Goal: Task Accomplishment & Management: Complete application form

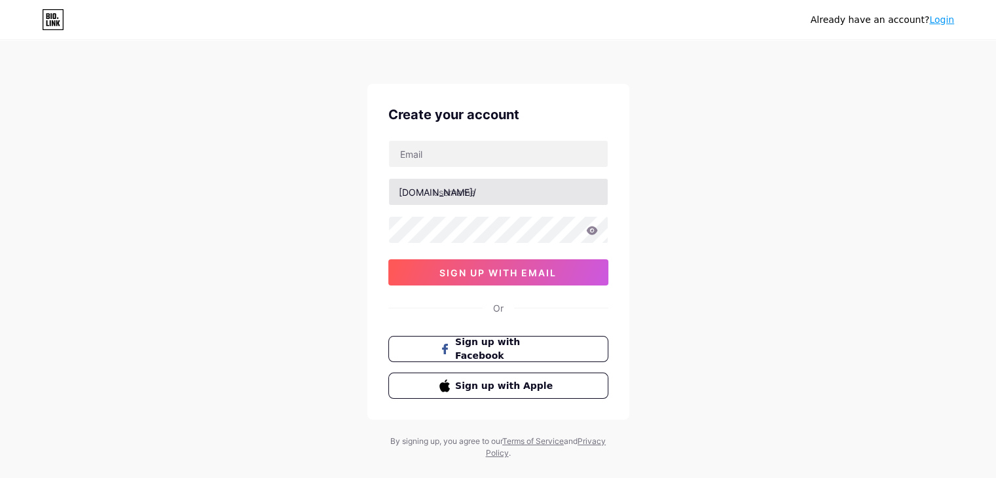
type input "[EMAIL_ADDRESS][DOMAIN_NAME]"
drag, startPoint x: 602, startPoint y: 215, endPoint x: 591, endPoint y: 229, distance: 17.7
click at [596, 226] on icon at bounding box center [592, 230] width 12 height 9
click at [592, 230] on icon at bounding box center [591, 231] width 13 height 13
click at [505, 274] on span "sign up with email" at bounding box center [497, 272] width 117 height 11
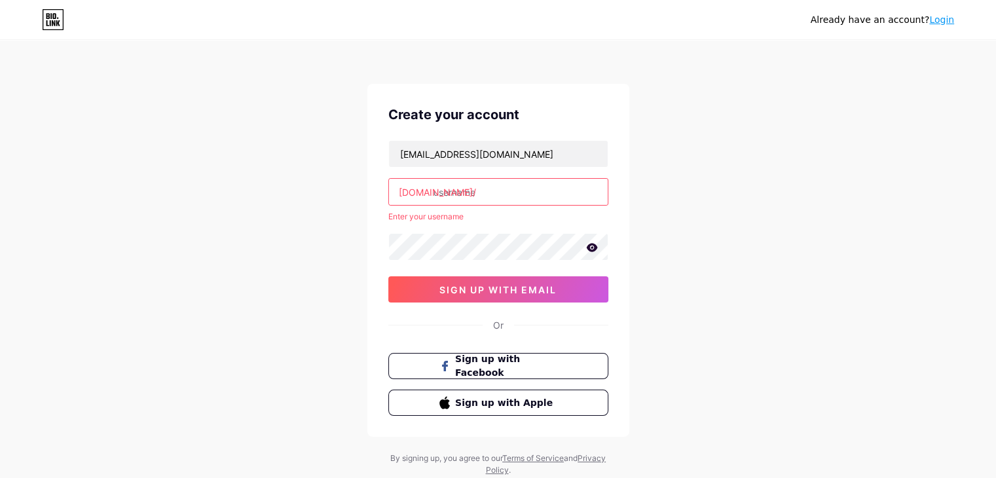
click at [502, 208] on div "abhvk10@gmail.com bio.link/ Enter your username 0cAFcWeA7GC1Cqe10W12dvWdYxhkudg…" at bounding box center [498, 221] width 220 height 162
click at [503, 194] on input "text" at bounding box center [498, 192] width 219 height 26
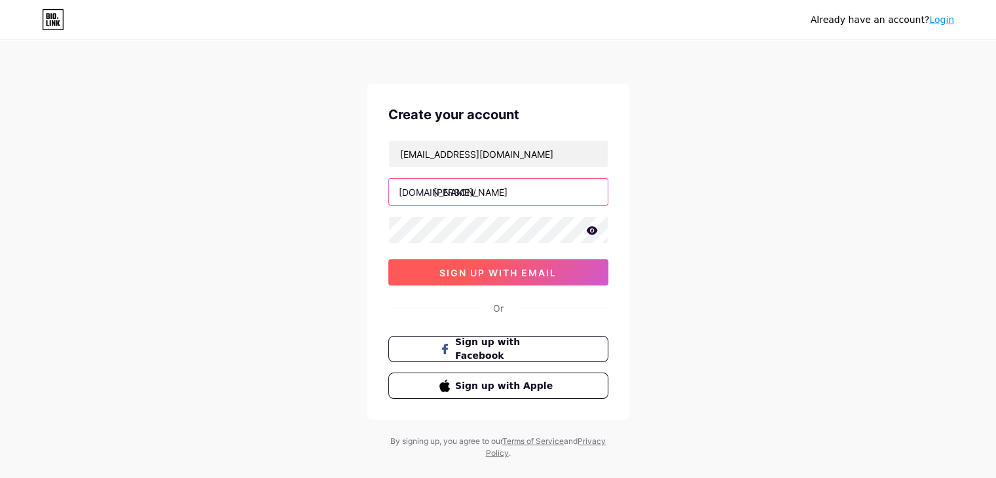
type input "john"
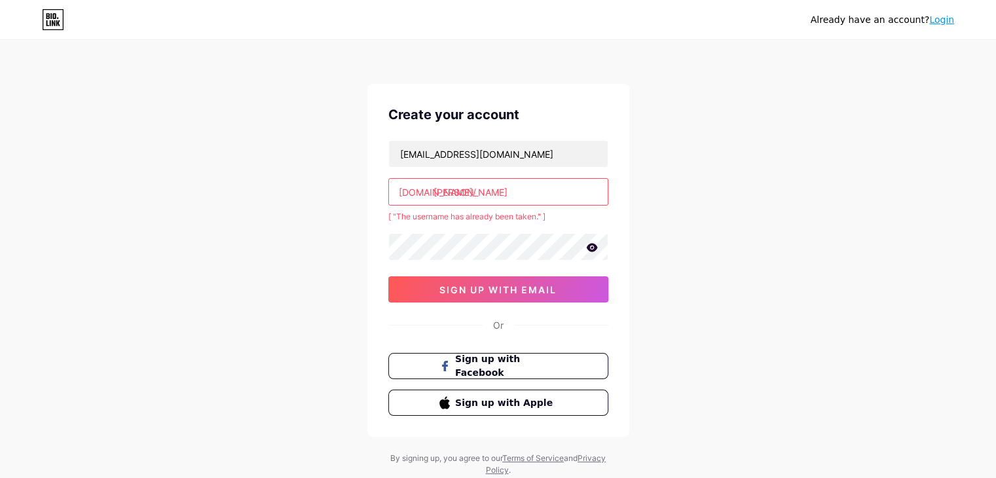
click at [505, 270] on div "abhvk10@gmail.com bio.link/ john [ "The username has already been taken." ] 0cA…" at bounding box center [498, 221] width 220 height 162
click at [528, 181] on input "john" at bounding box center [498, 192] width 219 height 26
type input "j"
type input "b"
type input "j"
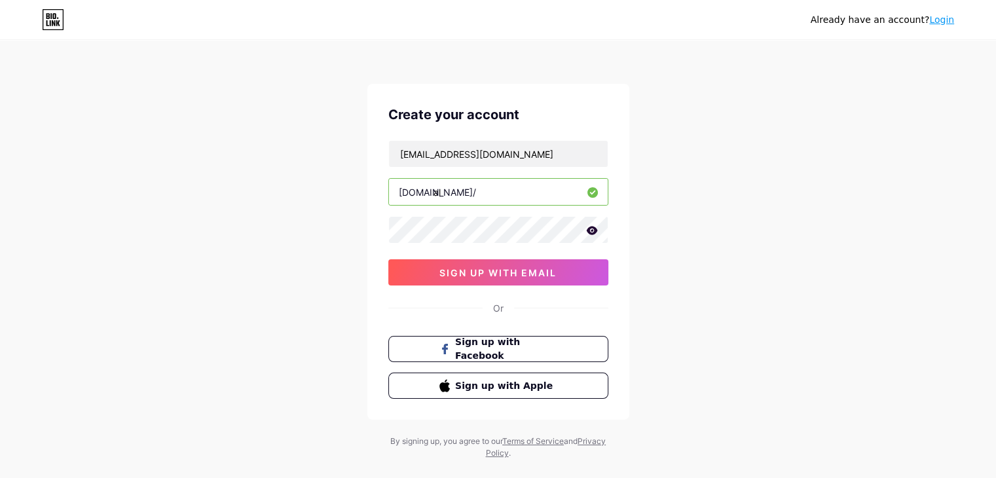
type input "a"
type input "montycarlo"
click at [493, 276] on span "sign up with email" at bounding box center [497, 272] width 117 height 11
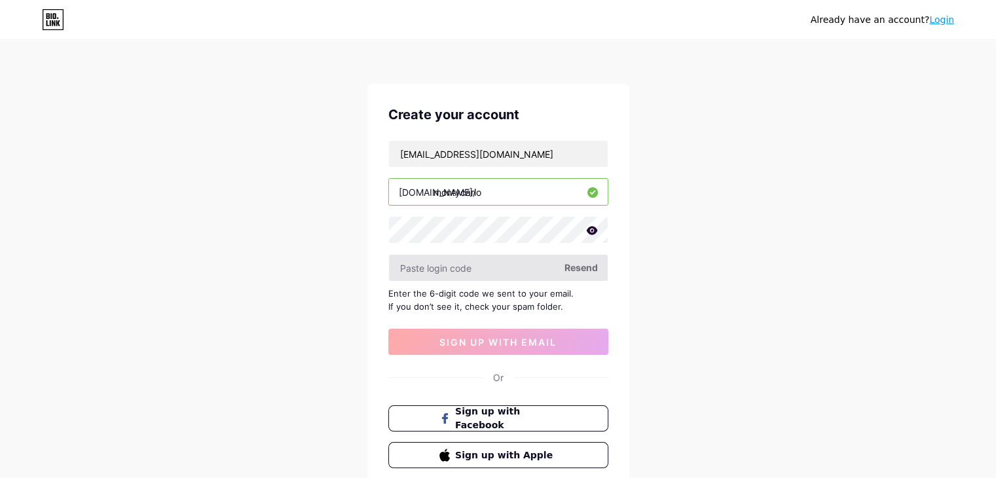
click at [447, 270] on input "text" at bounding box center [498, 268] width 219 height 26
click at [439, 267] on input "text" at bounding box center [498, 268] width 219 height 26
click at [456, 268] on input "text" at bounding box center [498, 268] width 219 height 26
click at [580, 265] on span "Resend" at bounding box center [580, 268] width 33 height 14
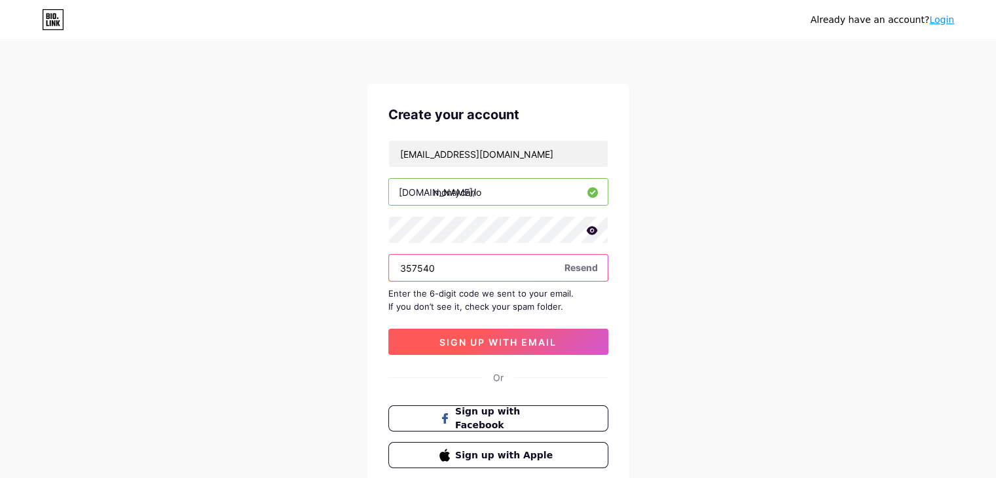
type input "357540"
click at [491, 331] on button "sign up with email" at bounding box center [498, 342] width 220 height 26
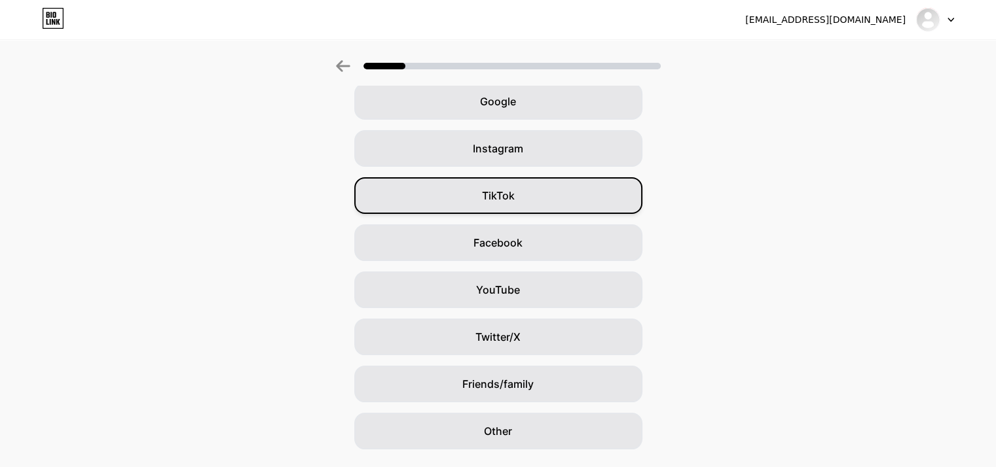
scroll to position [97, 0]
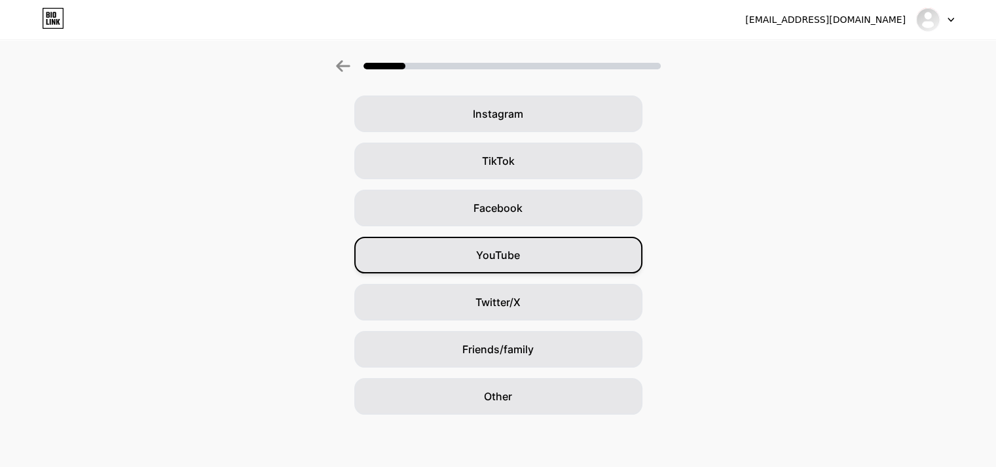
click at [566, 249] on div "YouTube" at bounding box center [498, 255] width 288 height 37
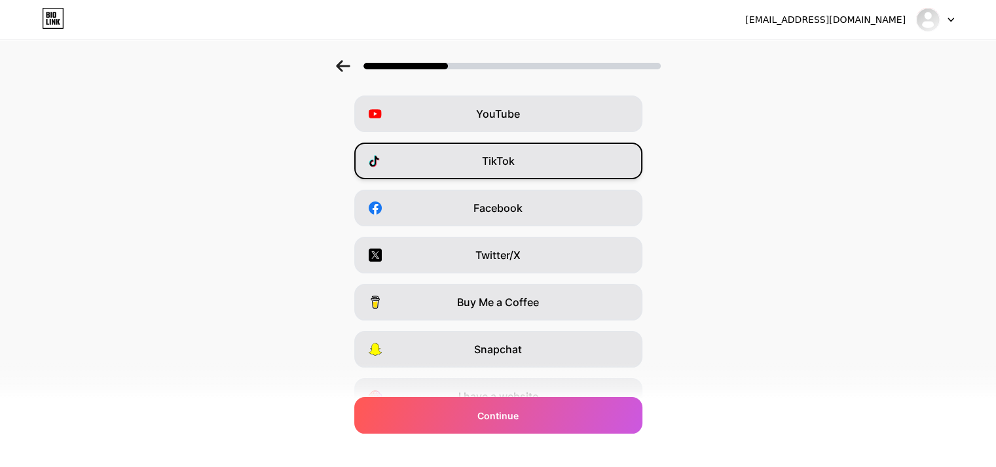
scroll to position [0, 0]
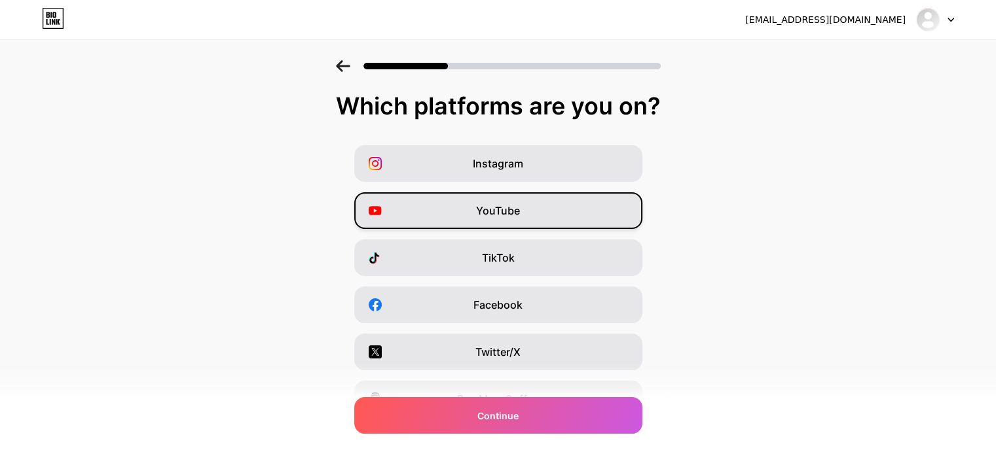
click at [526, 213] on div "YouTube" at bounding box center [498, 210] width 288 height 37
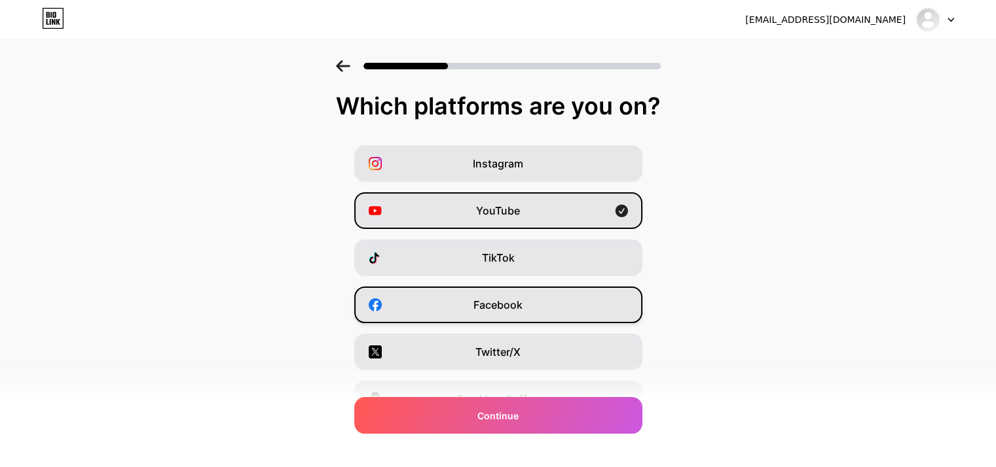
click at [534, 289] on div "Facebook" at bounding box center [498, 305] width 288 height 37
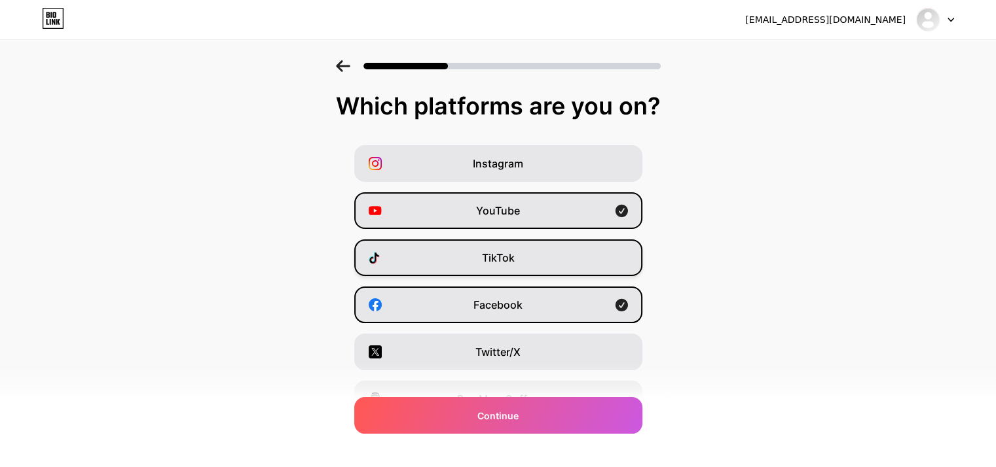
click at [540, 255] on div "TikTok" at bounding box center [498, 258] width 288 height 37
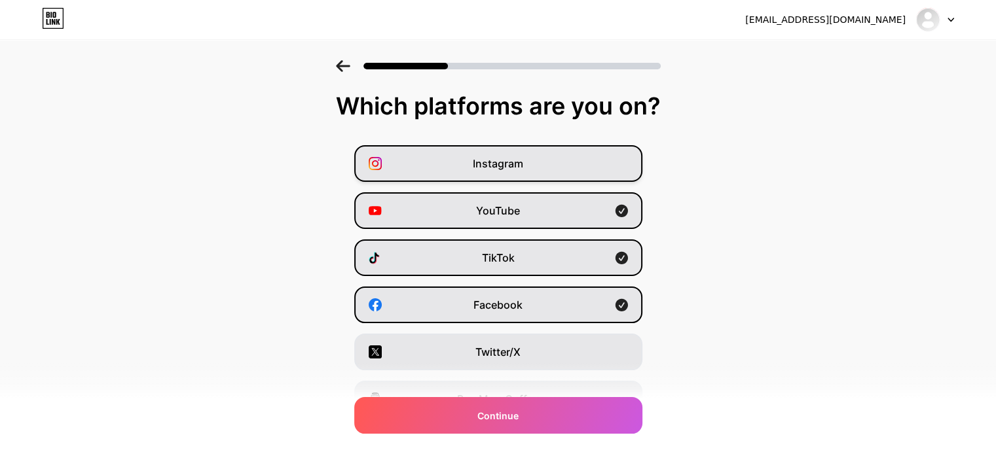
click at [547, 166] on div "Instagram" at bounding box center [498, 163] width 288 height 37
click at [559, 253] on div "TikTok" at bounding box center [498, 258] width 288 height 37
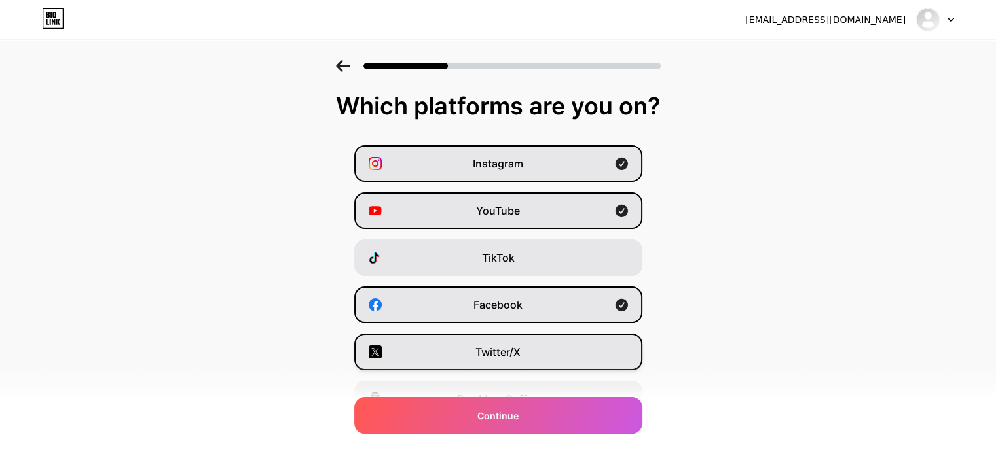
click at [555, 361] on div "Twitter/X" at bounding box center [498, 352] width 288 height 37
click at [555, 359] on div "Twitter/X" at bounding box center [498, 352] width 288 height 37
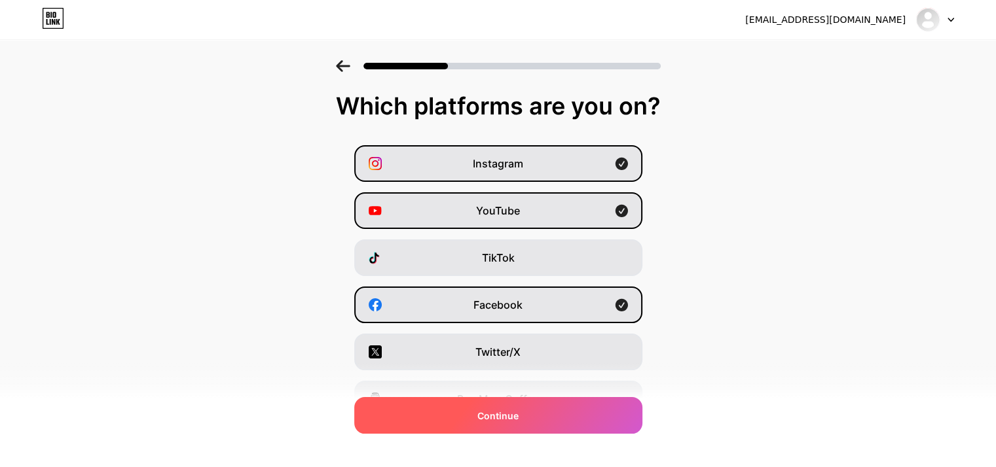
click at [550, 410] on div "Continue" at bounding box center [498, 415] width 288 height 37
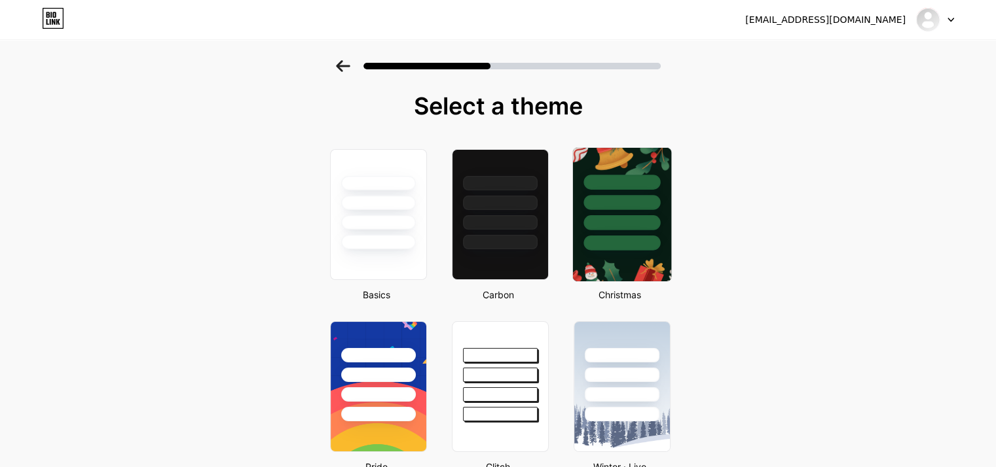
click at [596, 215] on div at bounding box center [621, 222] width 77 height 15
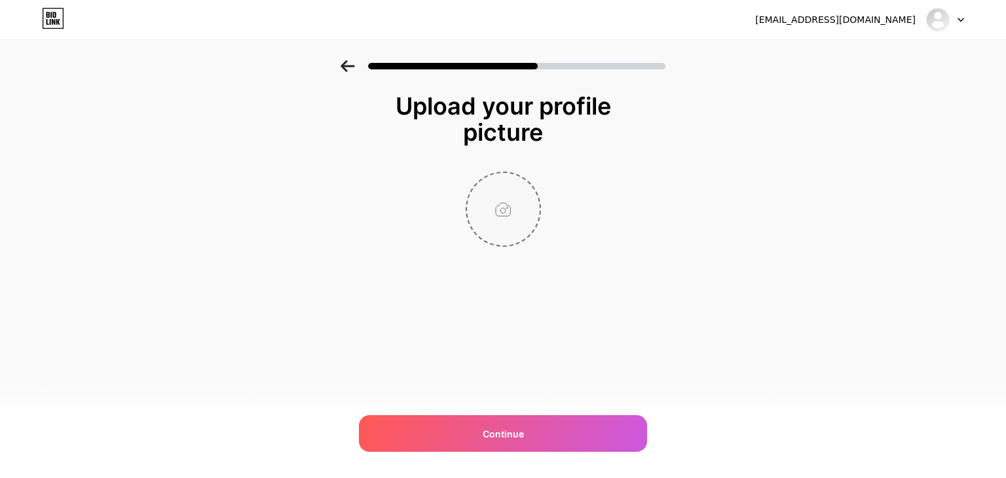
click at [503, 223] on input "file" at bounding box center [503, 209] width 73 height 73
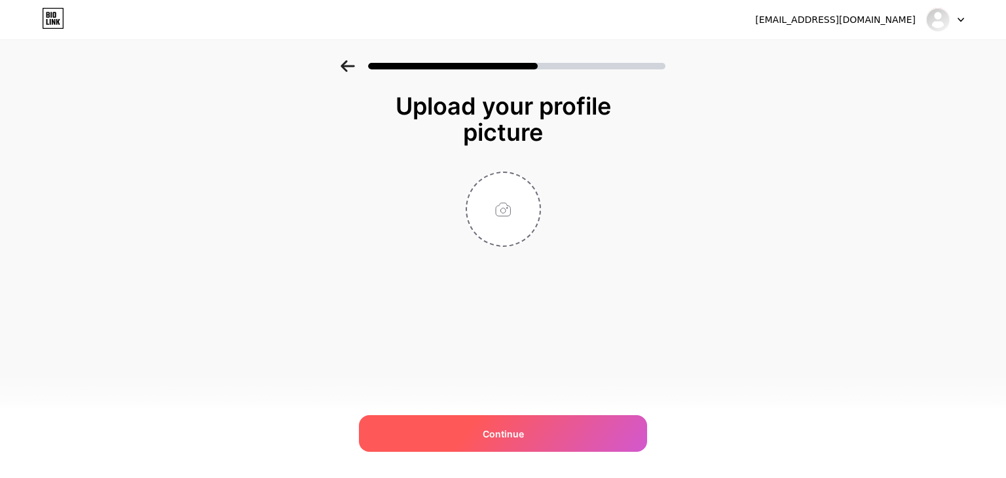
click at [542, 430] on div "Continue" at bounding box center [503, 433] width 288 height 37
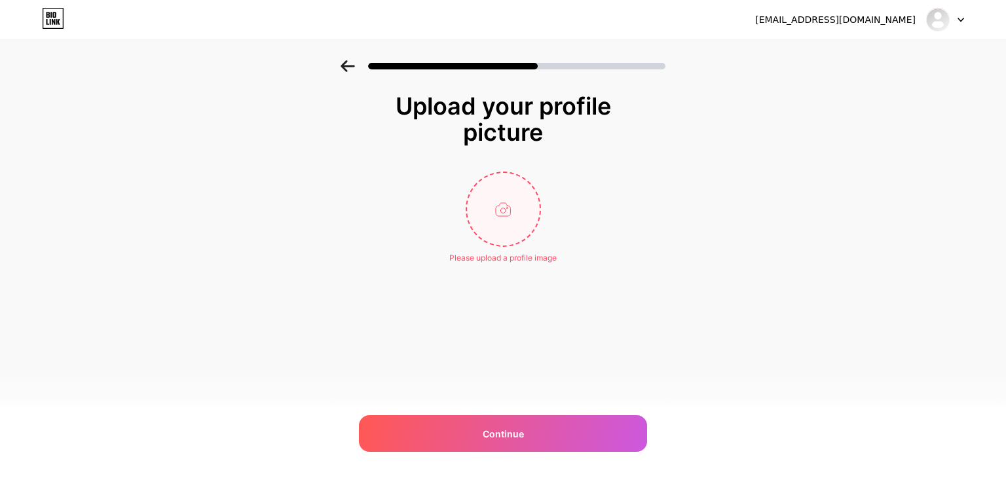
click at [505, 225] on input "file" at bounding box center [503, 209] width 73 height 73
click at [494, 232] on input "file" at bounding box center [503, 209] width 73 height 73
type input "C:\fakepath\MC images.jpg"
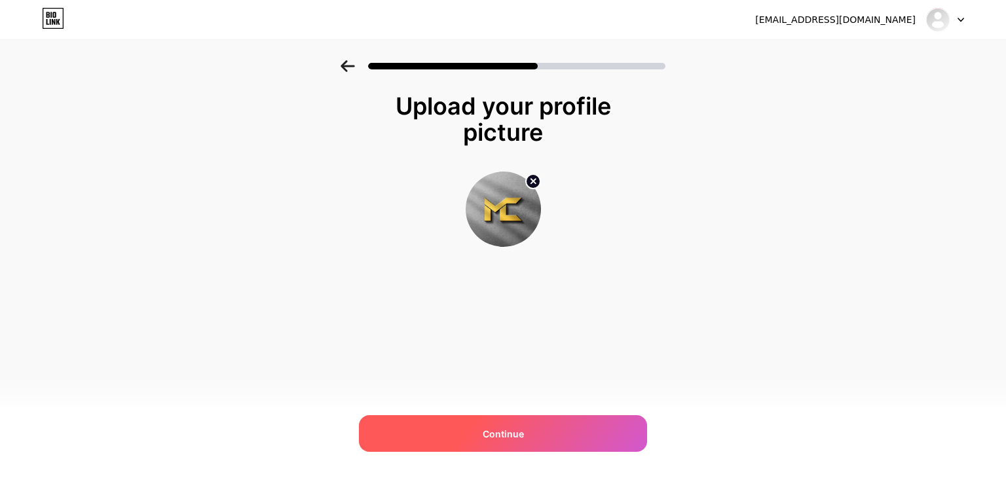
click at [498, 441] on div "Continue" at bounding box center [503, 433] width 288 height 37
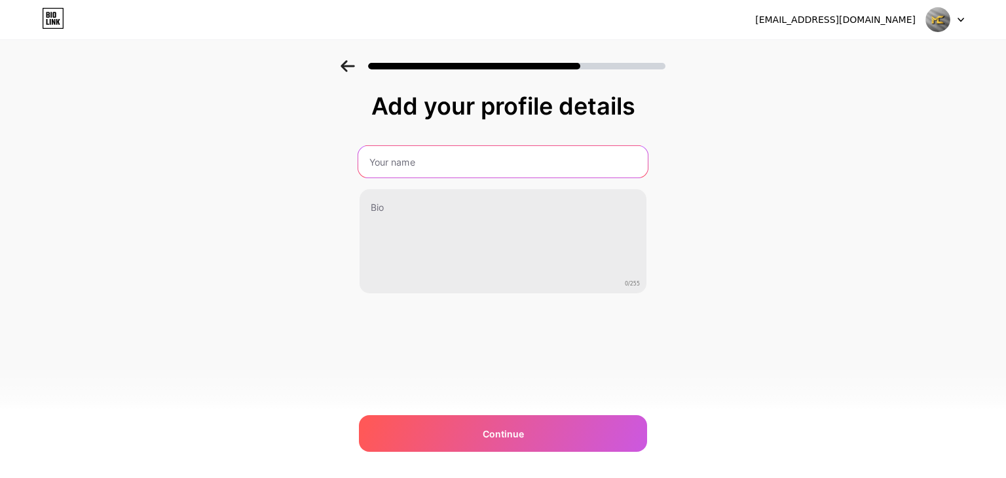
click at [405, 156] on input "text" at bounding box center [502, 161] width 289 height 31
type input "[PERSON_NAME]"
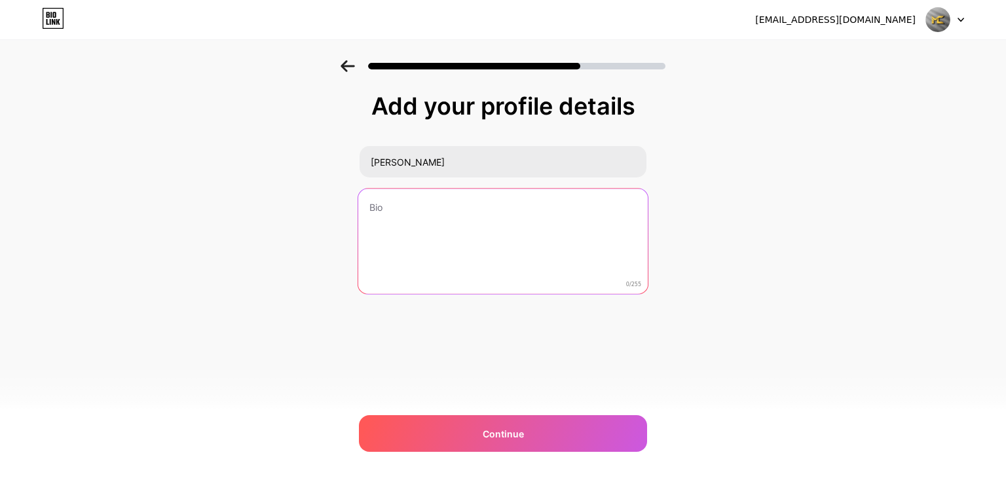
click at [424, 215] on textarea at bounding box center [502, 242] width 289 height 107
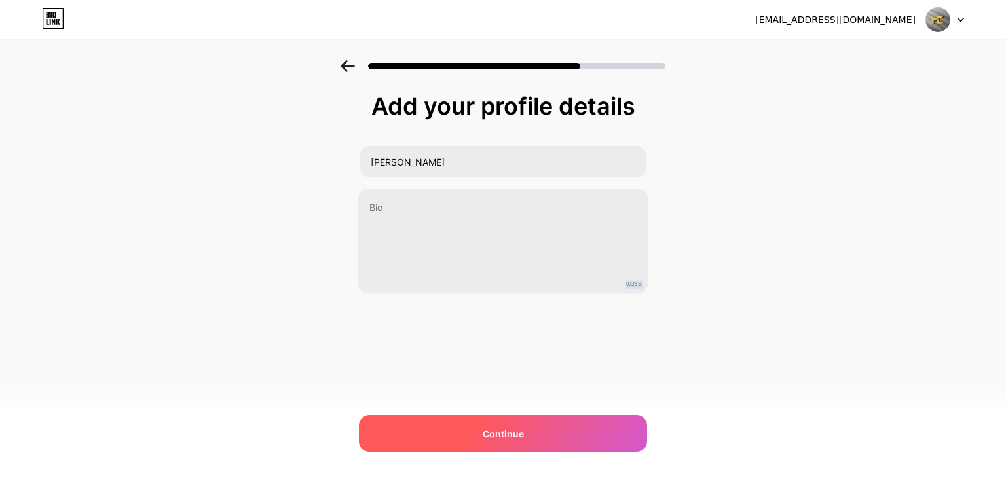
drag, startPoint x: 448, startPoint y: 411, endPoint x: 447, endPoint y: 417, distance: 6.6
click at [448, 416] on div "abhvk10@gmail.com Logout Link Copied Add your profile details John 0/255 Contin…" at bounding box center [503, 239] width 1006 height 478
drag, startPoint x: 443, startPoint y: 434, endPoint x: 449, endPoint y: 418, distance: 16.6
click at [443, 433] on div "Continue" at bounding box center [503, 433] width 288 height 37
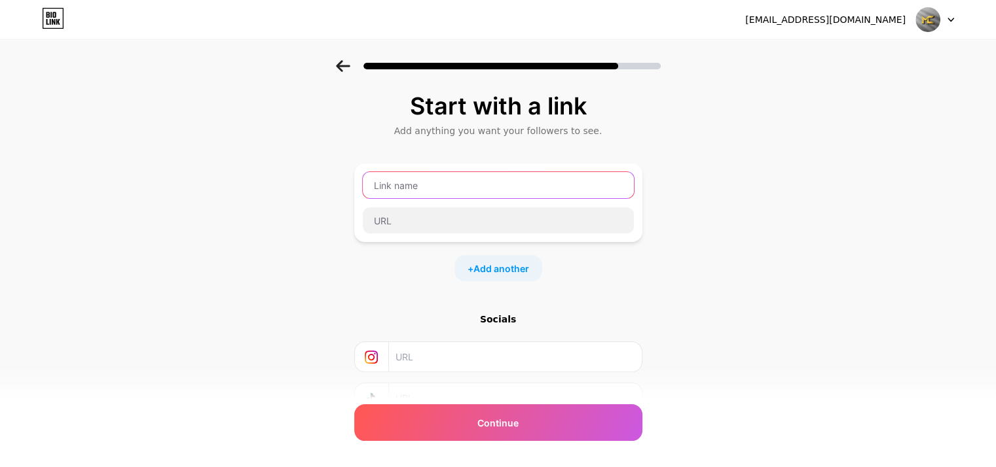
click at [464, 183] on input "text" at bounding box center [498, 185] width 271 height 26
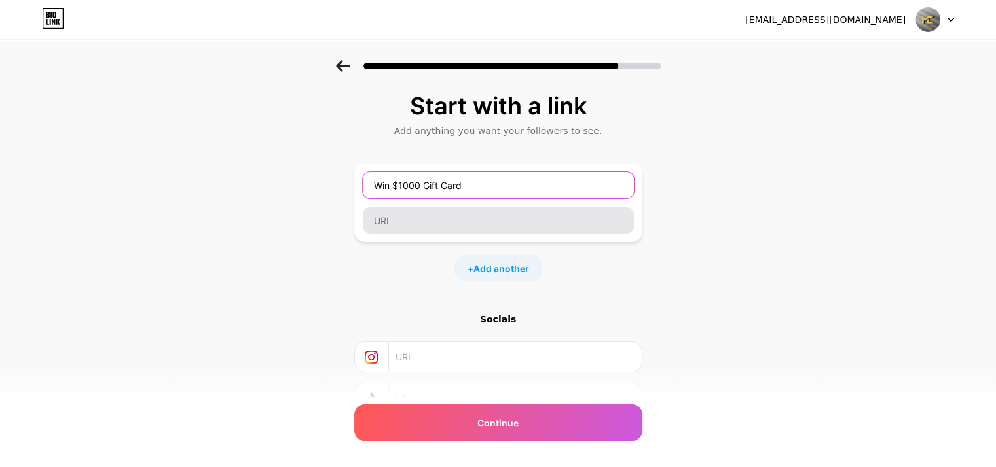
type input "Win $1000 Gift Card"
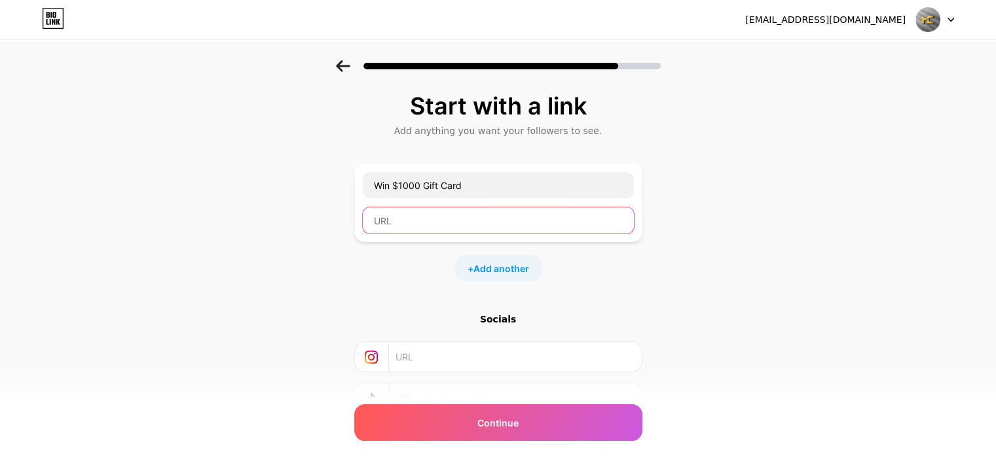
click at [442, 225] on input "text" at bounding box center [498, 221] width 271 height 26
paste input "https://installyourfiles.com/show.php?l=0&u=2296705&id=71988"
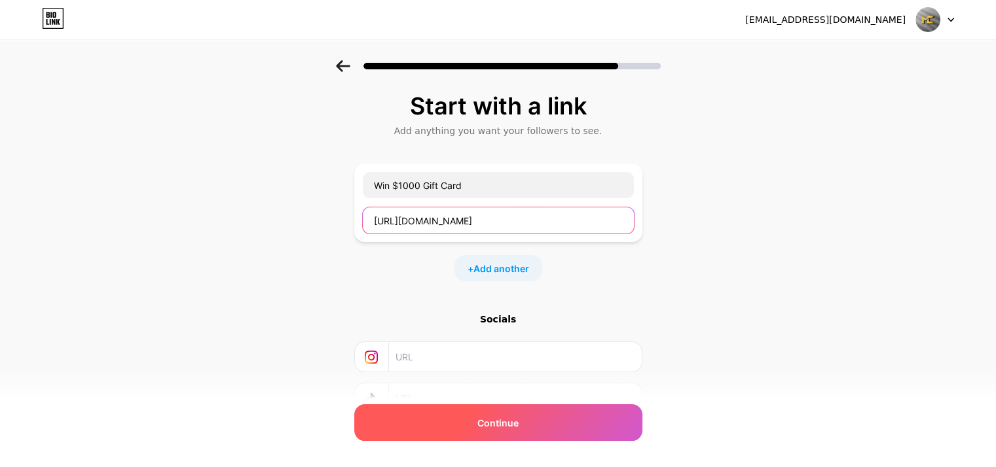
type input "https://installyourfiles.com/show.php?l=0&u=2296705&id=71988"
click at [495, 434] on div "Continue" at bounding box center [498, 423] width 288 height 37
click at [509, 420] on span "Continue" at bounding box center [497, 423] width 41 height 14
click at [511, 428] on span "Continue" at bounding box center [497, 423] width 41 height 14
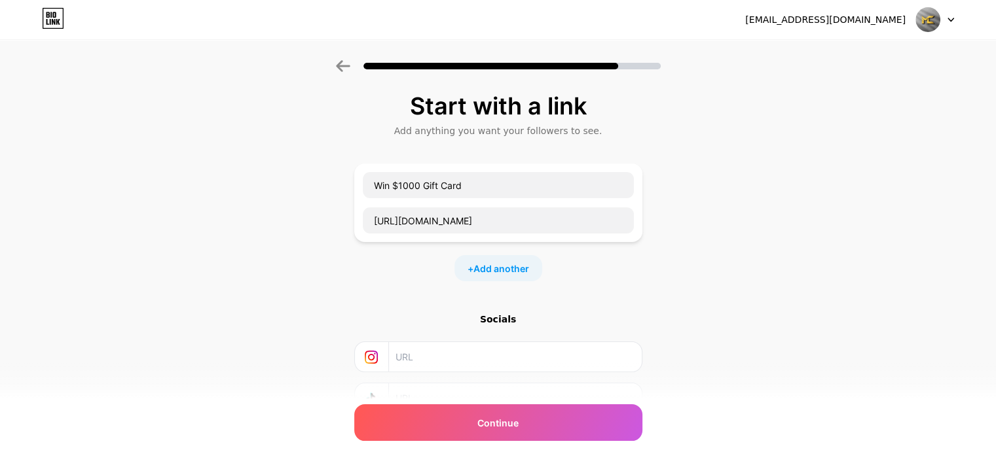
drag, startPoint x: 502, startPoint y: 361, endPoint x: 502, endPoint y: 354, distance: 7.2
click at [502, 354] on input "text" at bounding box center [514, 356] width 238 height 29
paste input "https://www.instagram.com/innerr_focus/"
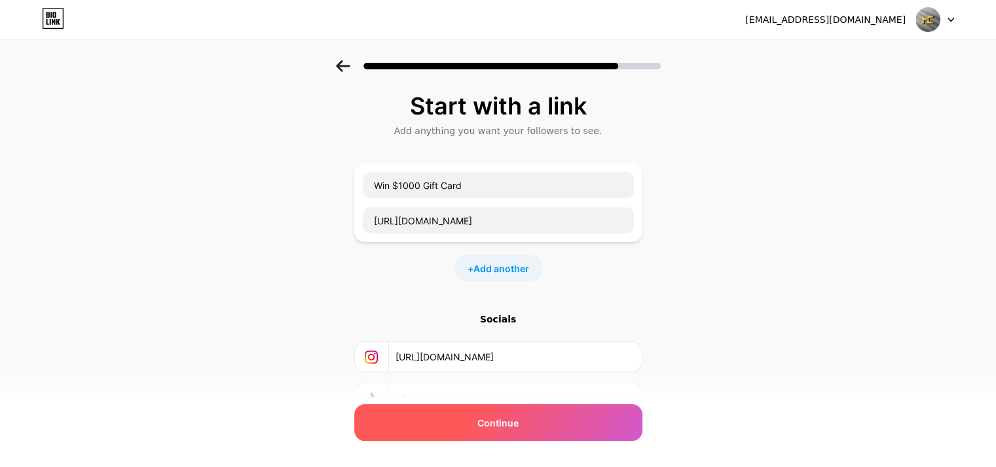
type input "https://www.instagram.com/innerr_focus/"
click at [451, 425] on div "Continue" at bounding box center [498, 423] width 288 height 37
click at [543, 419] on div "Continue" at bounding box center [498, 423] width 288 height 37
click at [545, 420] on div "Continue" at bounding box center [498, 423] width 288 height 37
click at [544, 422] on div "Continue" at bounding box center [498, 423] width 288 height 37
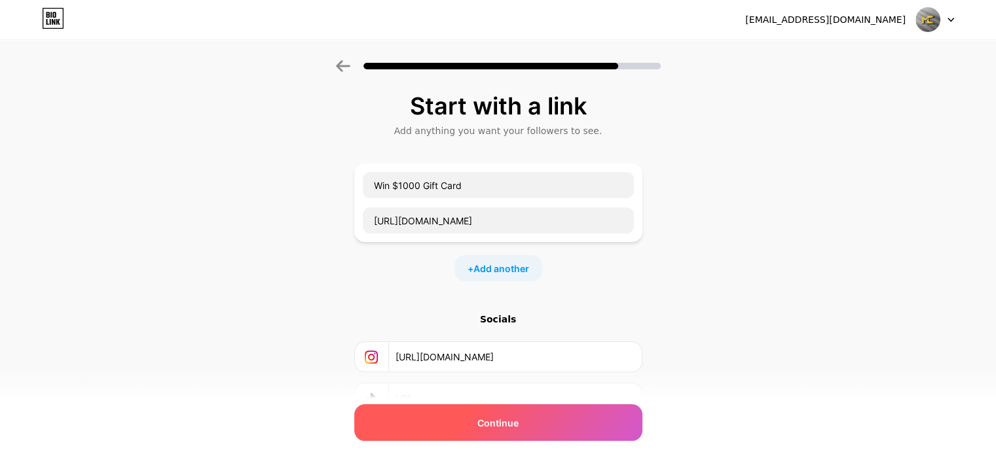
click at [545, 422] on div "Continue" at bounding box center [498, 423] width 288 height 37
click at [551, 412] on div "Continue" at bounding box center [498, 423] width 288 height 37
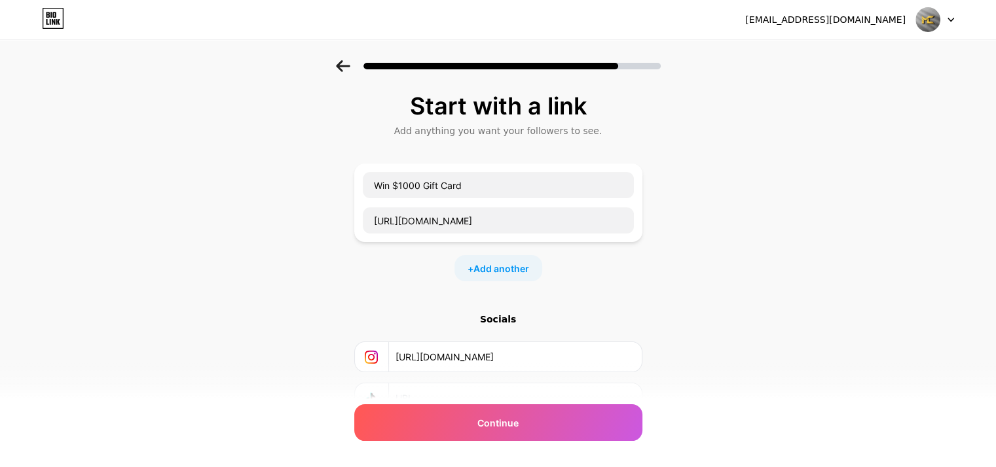
click at [885, 317] on div "Start with a link Add anything you want your followers to see. Win $1000 Gift C…" at bounding box center [498, 290] width 996 height 460
click at [813, 332] on div "Start with a link Add anything you want your followers to see. Win $1000 Gift C…" at bounding box center [498, 290] width 996 height 460
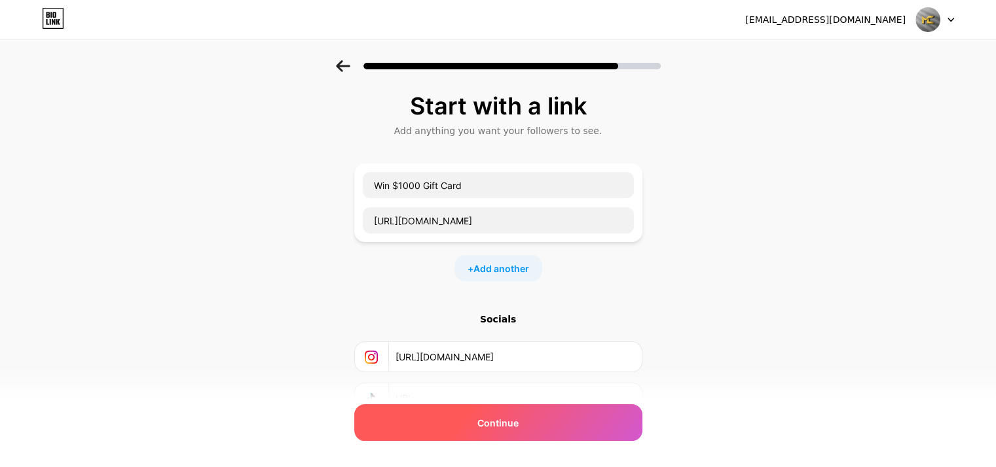
click at [588, 417] on div "Continue" at bounding box center [498, 423] width 288 height 37
click at [589, 415] on div "Continue" at bounding box center [498, 423] width 288 height 37
click at [590, 414] on div "Continue" at bounding box center [498, 423] width 288 height 37
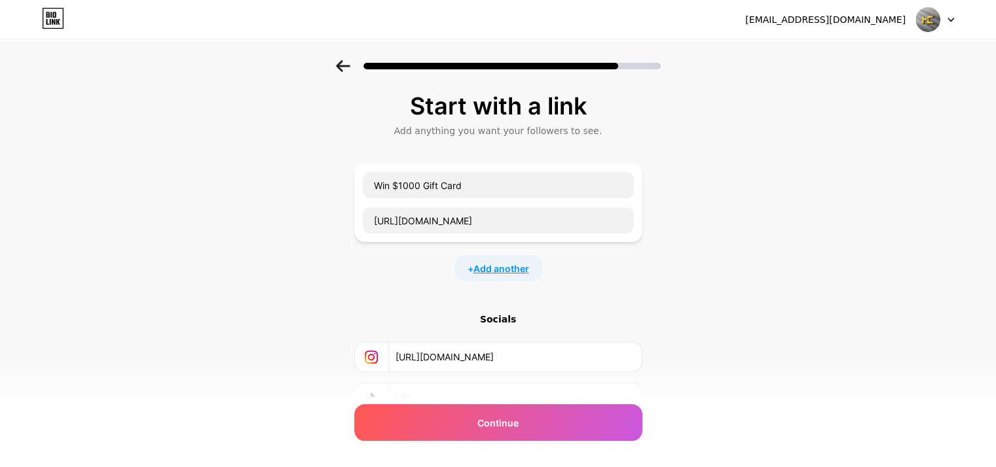
click at [510, 270] on span "Add another" at bounding box center [501, 269] width 56 height 14
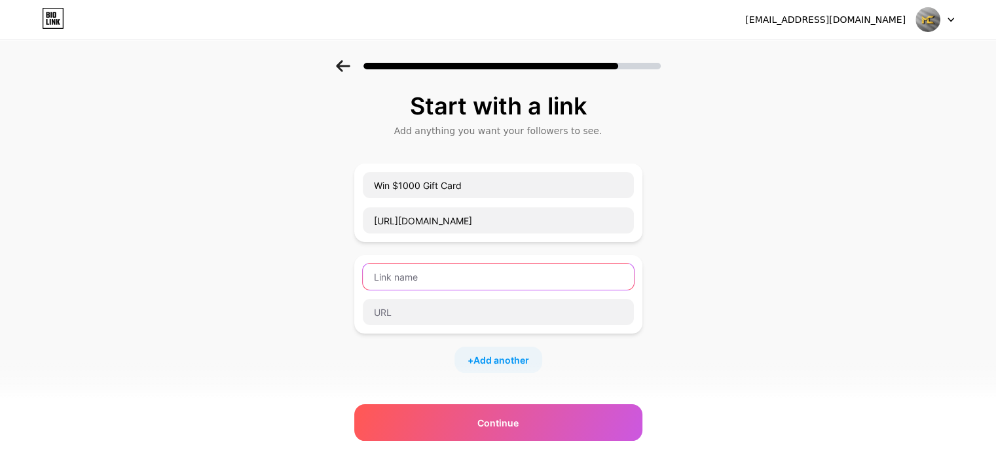
click at [479, 276] on input "text" at bounding box center [498, 277] width 271 height 26
drag, startPoint x: 476, startPoint y: 274, endPoint x: 225, endPoint y: 223, distance: 256.7
click at [212, 217] on div "Start with a link Add anything you want your followers to see. Win $1000 Gift C…" at bounding box center [498, 336] width 996 height 552
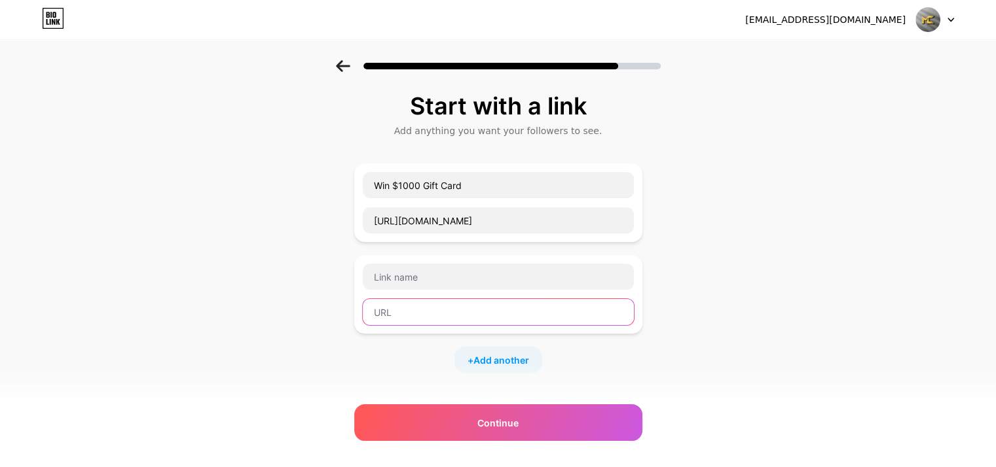
click at [422, 316] on input "text" at bounding box center [498, 312] width 271 height 26
paste input "https://installyourfiles.com/show.php?l=0&u=2296705&id=71988"
type input "https://installyourfiles.com/show.php?l=0&u=2296705&id=71988"
click at [450, 260] on div "https://installyourfiles.com/show.php?l=0&u=2296705&id=71988" at bounding box center [498, 294] width 288 height 79
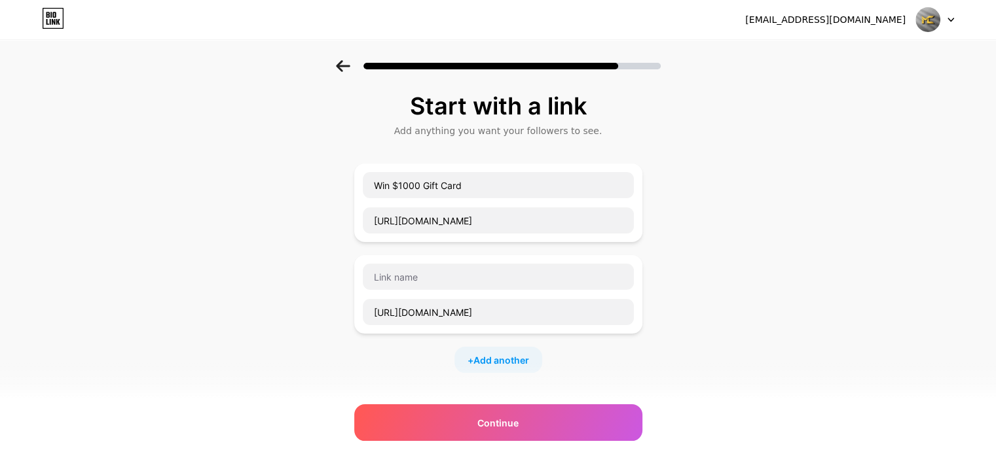
scroll to position [0, 0]
click at [451, 263] on div "https://installyourfiles.com/show.php?l=0&u=2296705&id=71988" at bounding box center [498, 294] width 288 height 79
click at [449, 268] on input "text" at bounding box center [498, 277] width 271 height 26
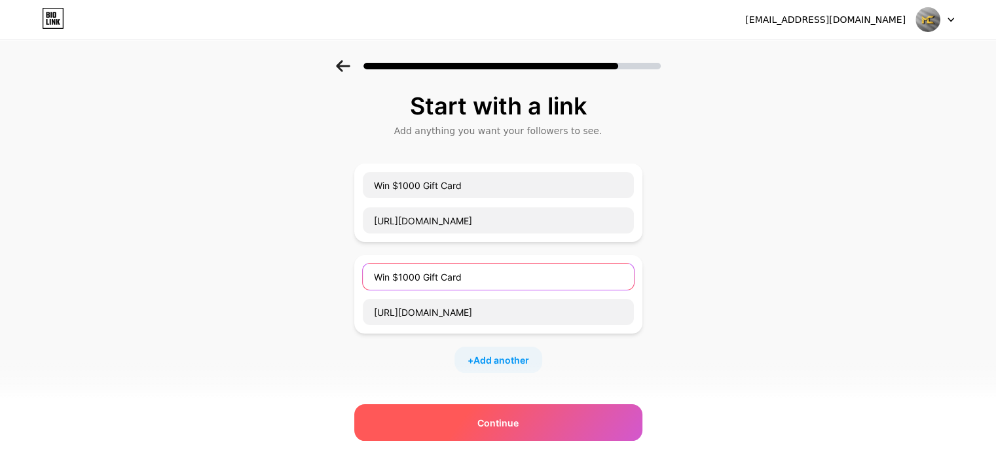
type input "Win $1000 Gift Card"
click at [471, 416] on div "Continue" at bounding box center [498, 423] width 288 height 37
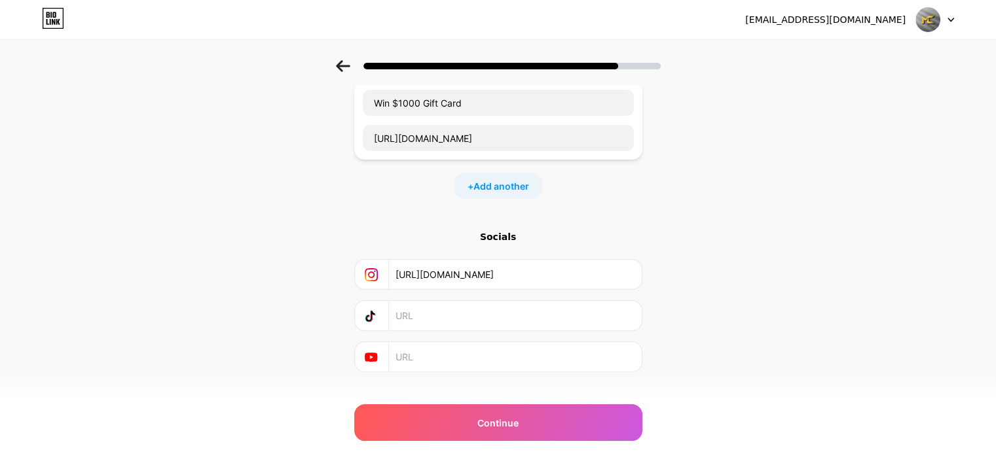
scroll to position [194, 0]
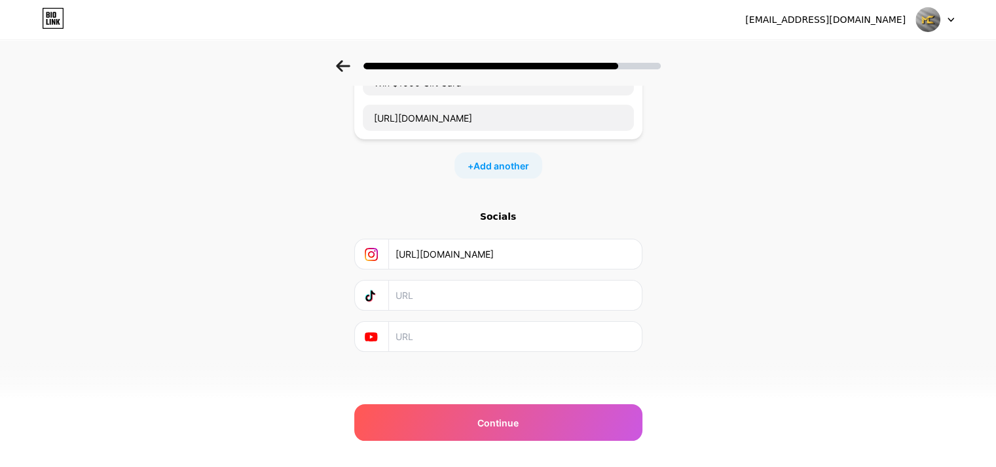
paste input "https://youtube.com/@innerr_focus?si=65Z8plzc5Rnlmbxj"
type input "https://youtube.com/@innerr_focus?si=65Z8plzc5Rnlmbxj"
drag, startPoint x: 467, startPoint y: 292, endPoint x: 459, endPoint y: 284, distance: 12.0
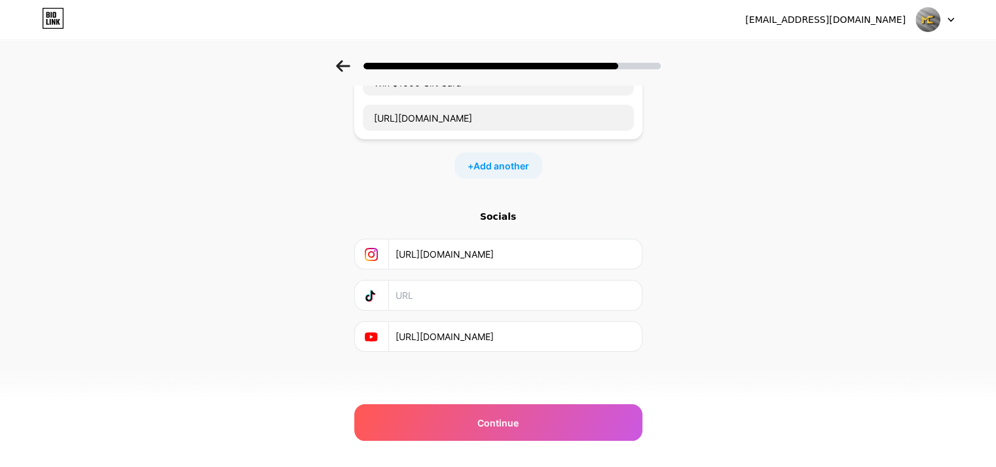
click at [464, 289] on input "text" at bounding box center [514, 295] width 238 height 29
click at [339, 59] on div at bounding box center [498, 62] width 996 height 46
click at [350, 68] on icon at bounding box center [343, 66] width 14 height 12
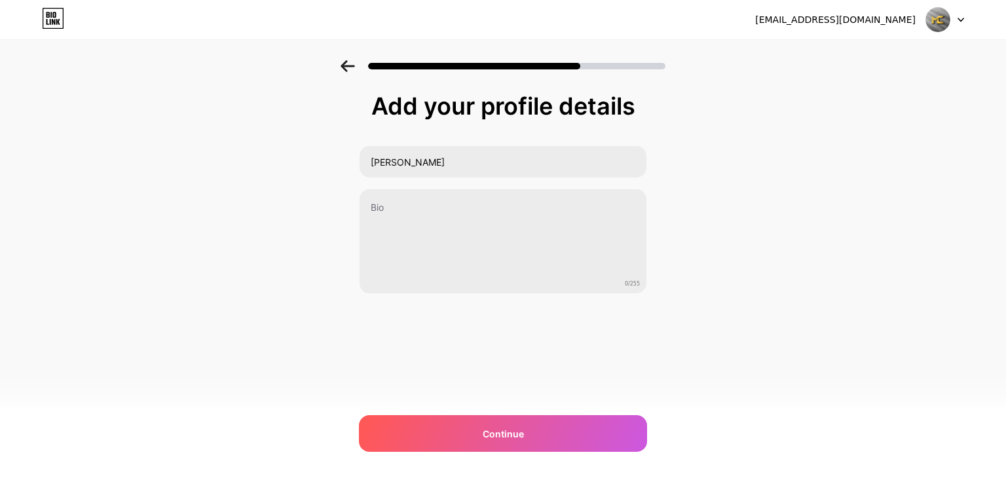
click at [348, 68] on icon at bounding box center [347, 66] width 14 height 12
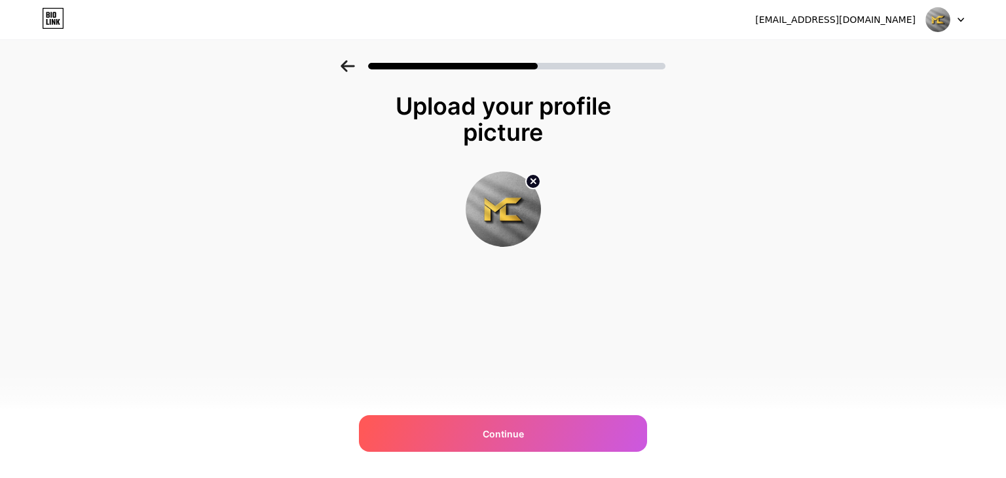
click at [349, 67] on icon at bounding box center [347, 66] width 14 height 12
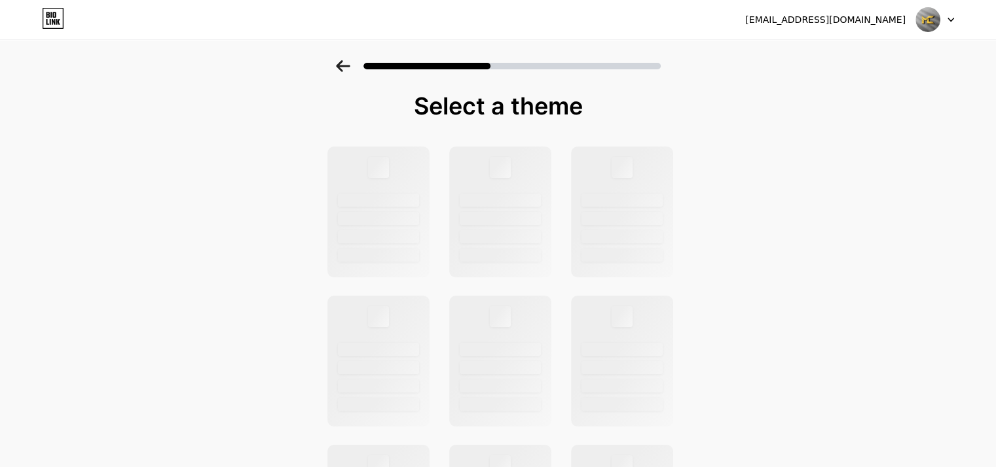
click at [349, 67] on icon at bounding box center [343, 66] width 14 height 12
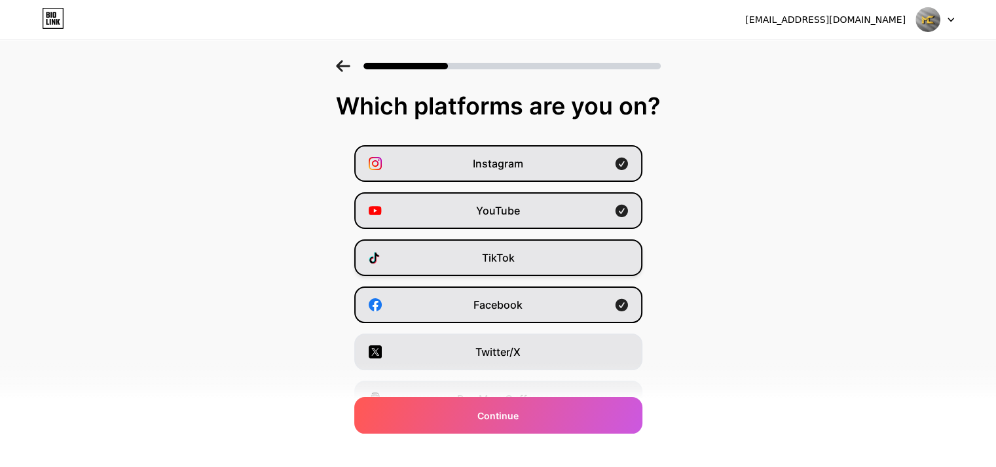
drag, startPoint x: 545, startPoint y: 302, endPoint x: 555, endPoint y: 271, distance: 32.1
click at [545, 302] on div "Facebook" at bounding box center [498, 305] width 288 height 37
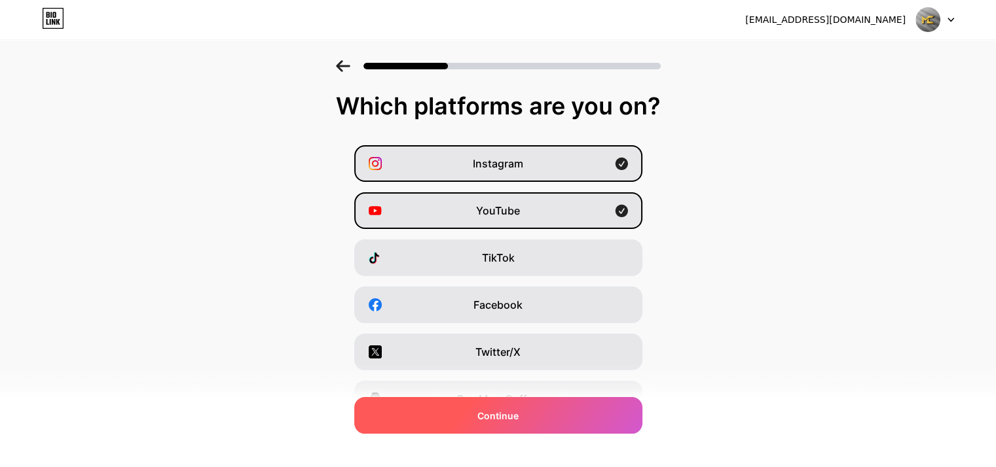
click at [516, 420] on span "Continue" at bounding box center [497, 416] width 41 height 14
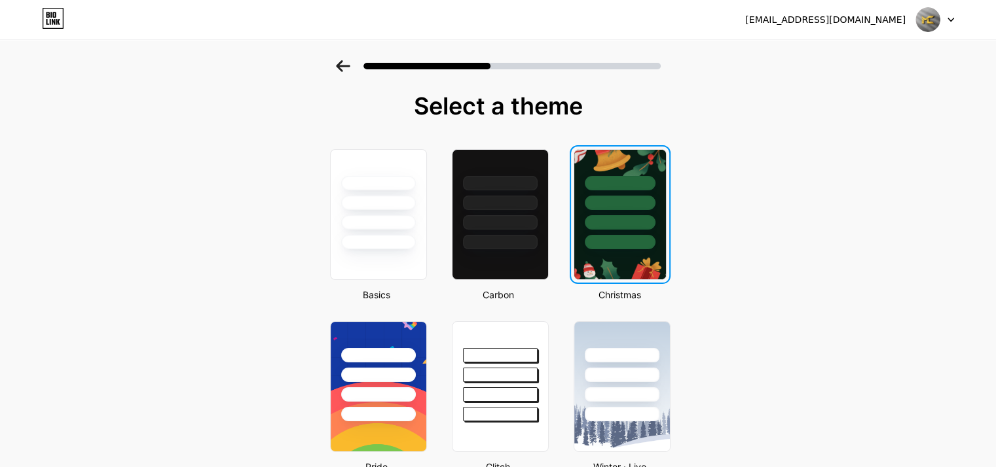
click at [638, 237] on div at bounding box center [620, 242] width 71 height 14
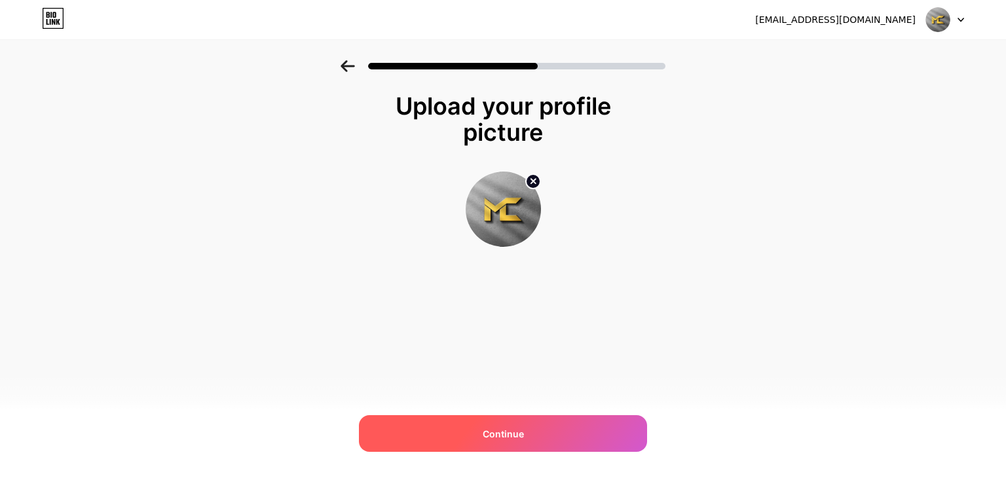
click at [487, 434] on span "Continue" at bounding box center [503, 434] width 41 height 14
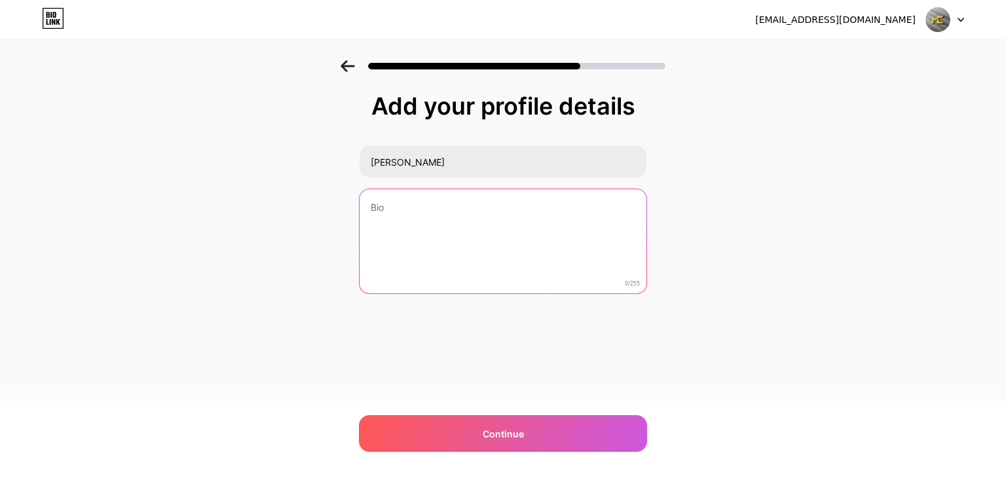
click at [572, 223] on textarea at bounding box center [502, 241] width 287 height 105
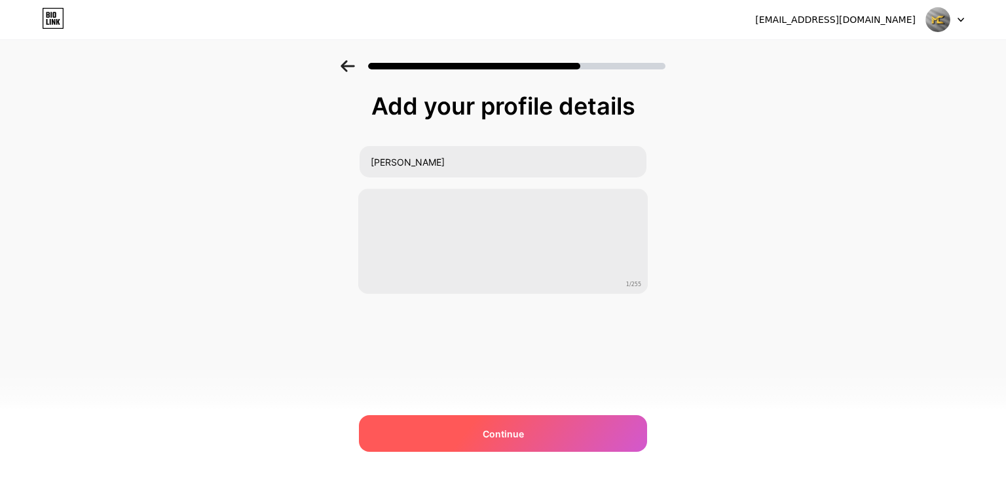
click at [547, 438] on div "Continue" at bounding box center [503, 433] width 288 height 37
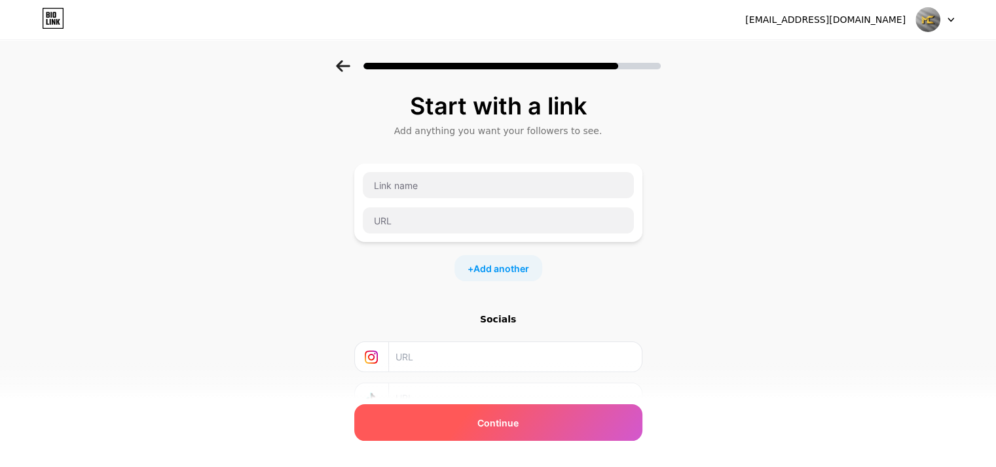
click at [526, 433] on div "Continue" at bounding box center [498, 423] width 288 height 37
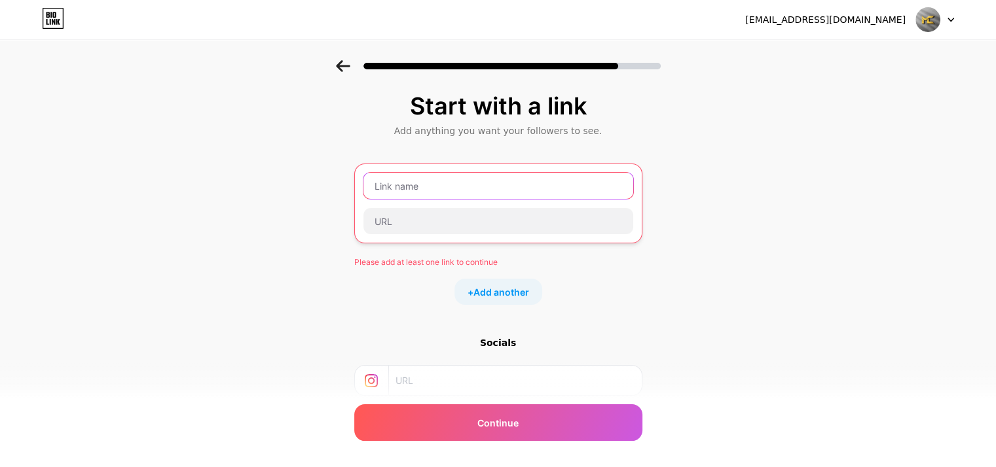
click at [466, 196] on input "text" at bounding box center [498, 186] width 270 height 26
type input "G"
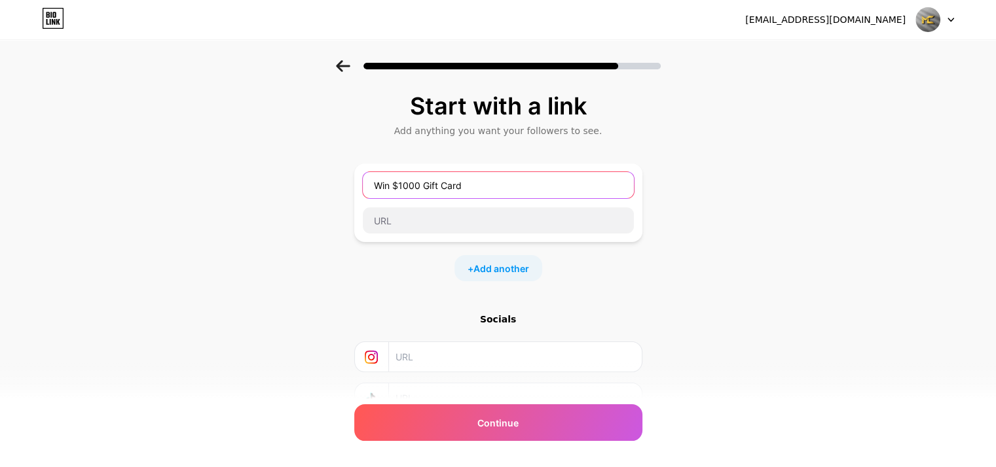
click at [502, 173] on input "Win $1000 Gift Card" at bounding box center [498, 185] width 271 height 26
type input "Win $1000 Gift Card"
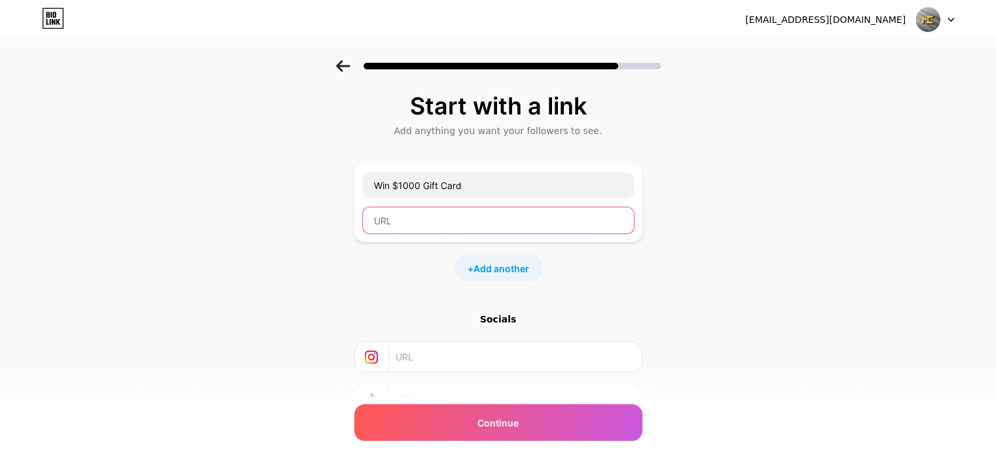
click at [453, 214] on input "text" at bounding box center [498, 221] width 271 height 26
paste input "https://installyourfiles.com/show.php?l=0&u=2296705&id=71988"
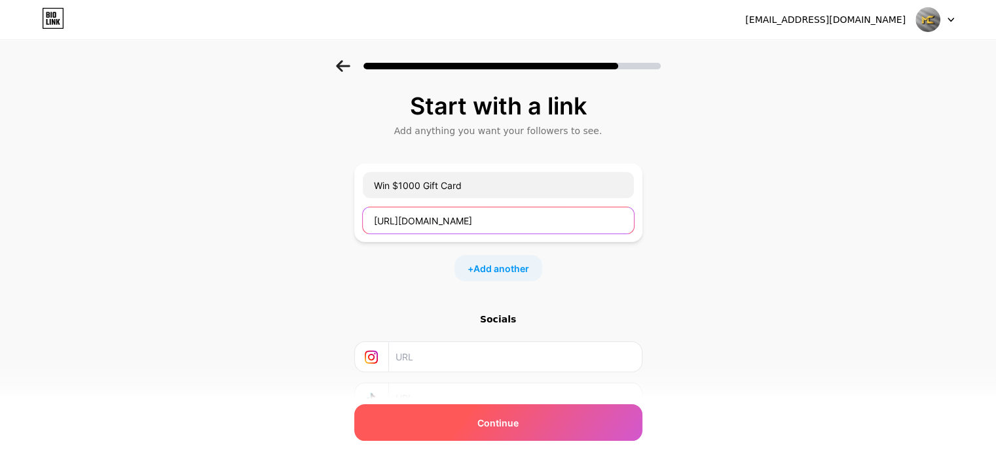
type input "https://installyourfiles.com/show.php?l=0&u=2296705&id=71988"
click at [552, 418] on div "Continue" at bounding box center [498, 423] width 288 height 37
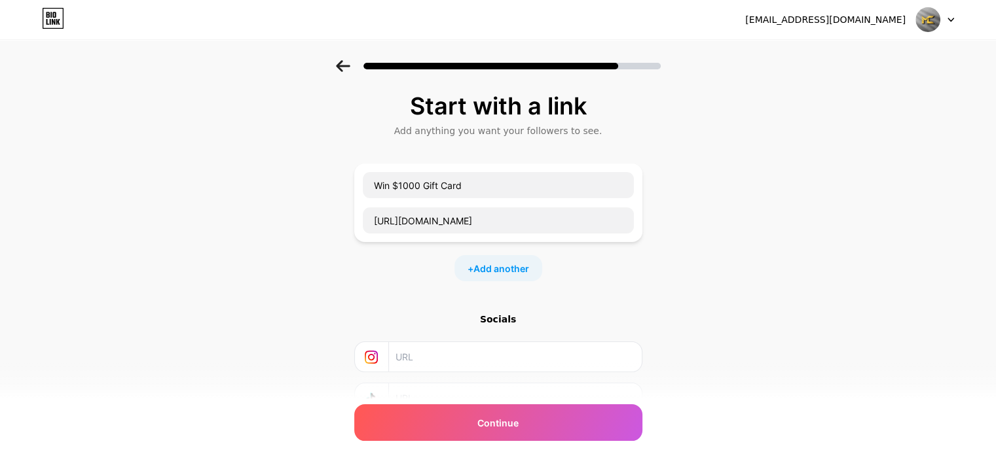
click at [959, 20] on div "abhvk10@gmail.com Logout" at bounding box center [498, 20] width 996 height 24
click at [948, 18] on icon at bounding box center [950, 19] width 5 height 3
click at [842, 105] on div "Start with a link Add anything you want your followers to see. Win $1000 Gift C…" at bounding box center [498, 290] width 996 height 460
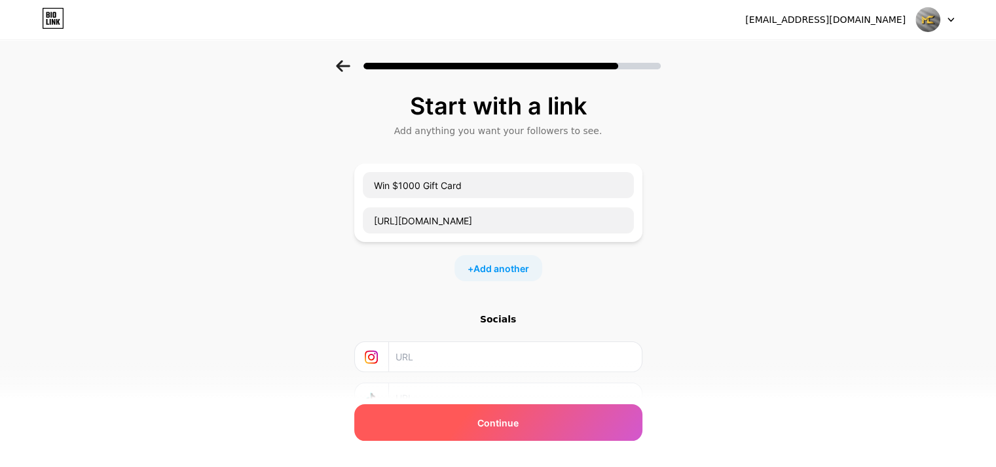
click at [519, 420] on span "Continue" at bounding box center [497, 423] width 41 height 14
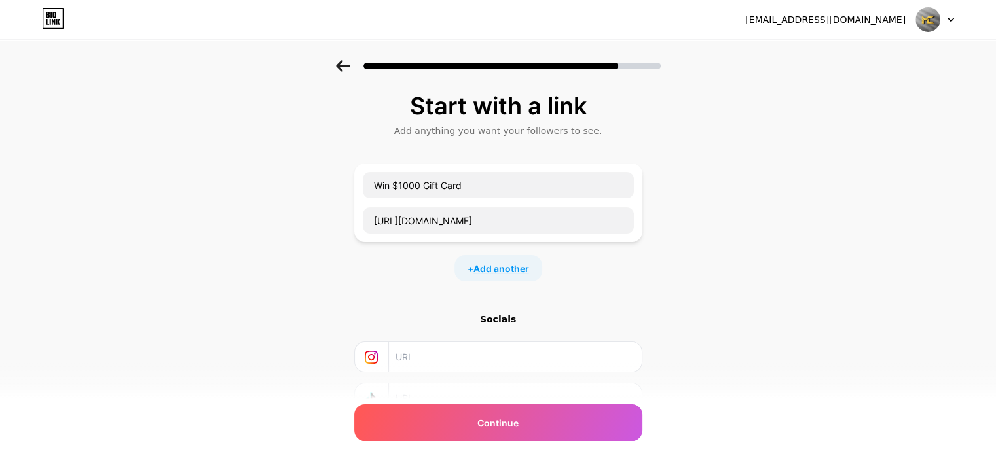
scroll to position [103, 0]
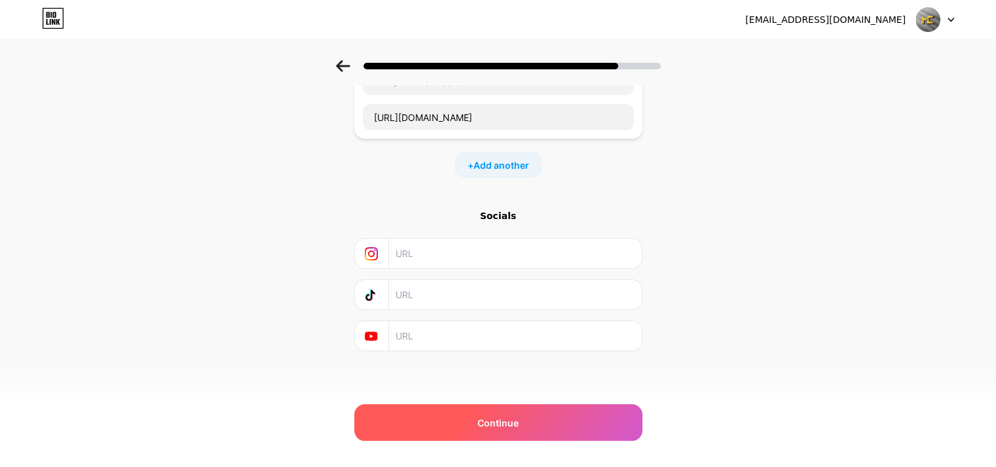
click at [511, 428] on span "Continue" at bounding box center [497, 423] width 41 height 14
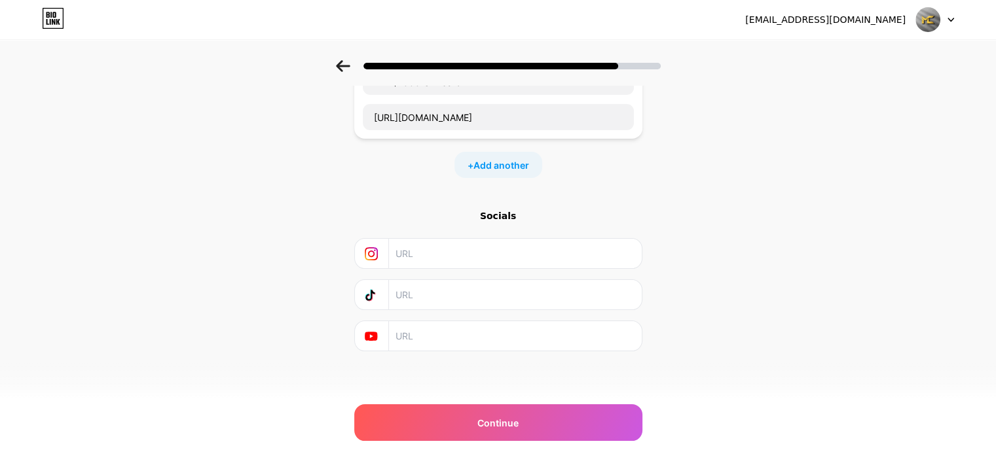
click at [427, 396] on div "Start with a link Add anything you want your followers to see. Win $1000 Gift C…" at bounding box center [498, 204] width 288 height 428
click at [428, 396] on div "Start with a link Add anything you want your followers to see. Win $1000 Gift C…" at bounding box center [498, 204] width 288 height 428
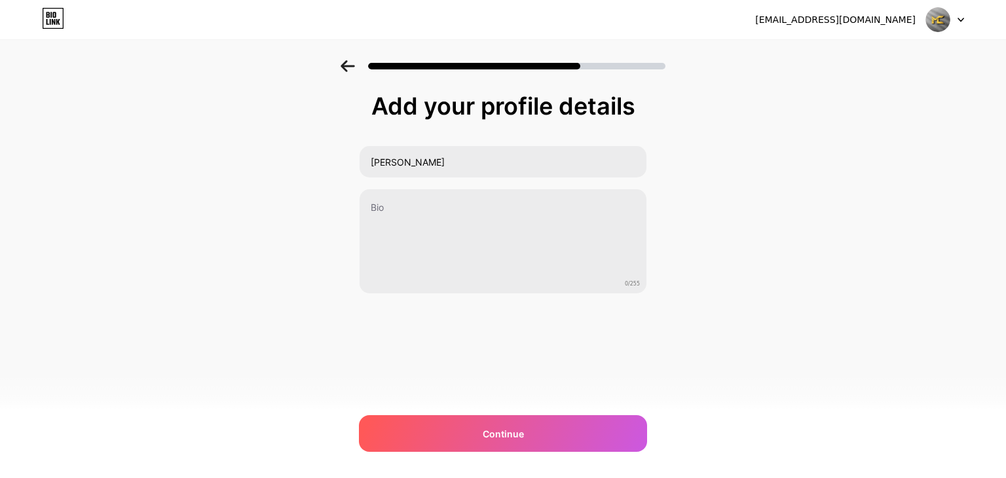
click at [339, 69] on div at bounding box center [503, 62] width 1006 height 46
click at [344, 68] on icon at bounding box center [347, 66] width 14 height 12
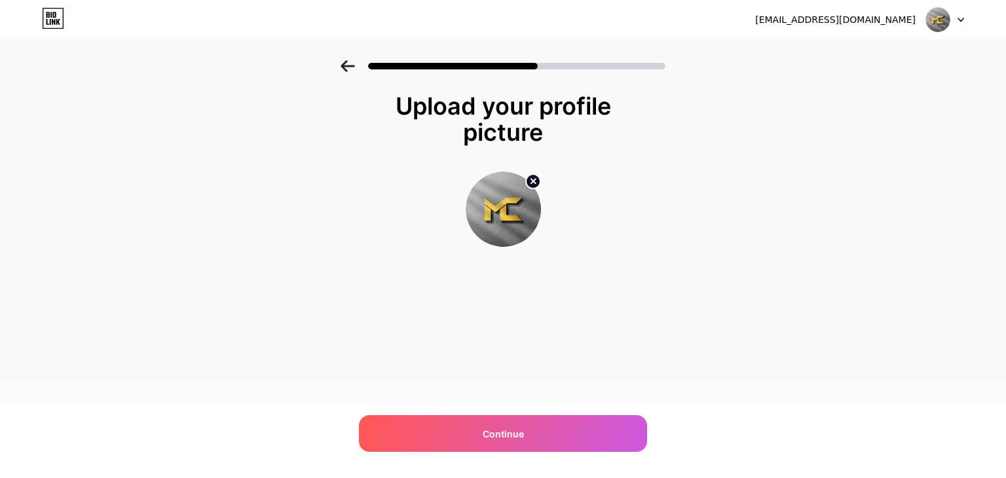
click at [344, 68] on icon at bounding box center [347, 66] width 14 height 12
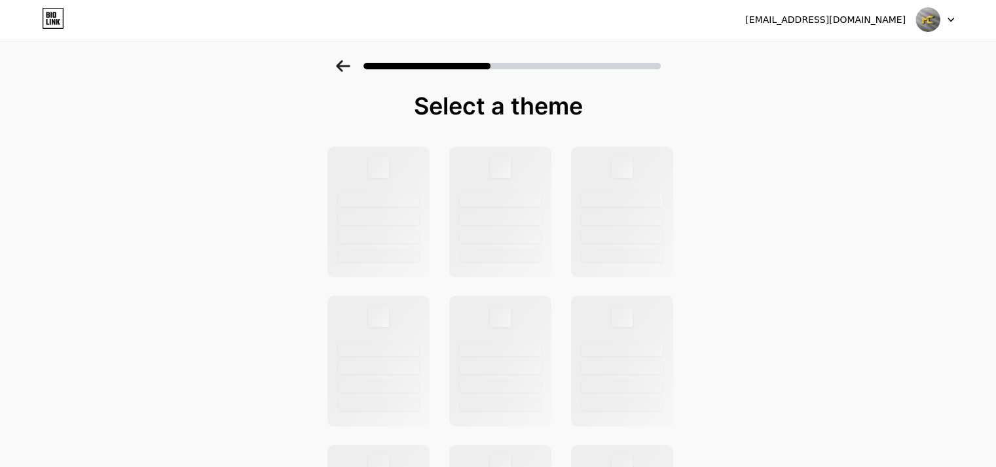
click at [344, 68] on icon at bounding box center [343, 66] width 14 height 12
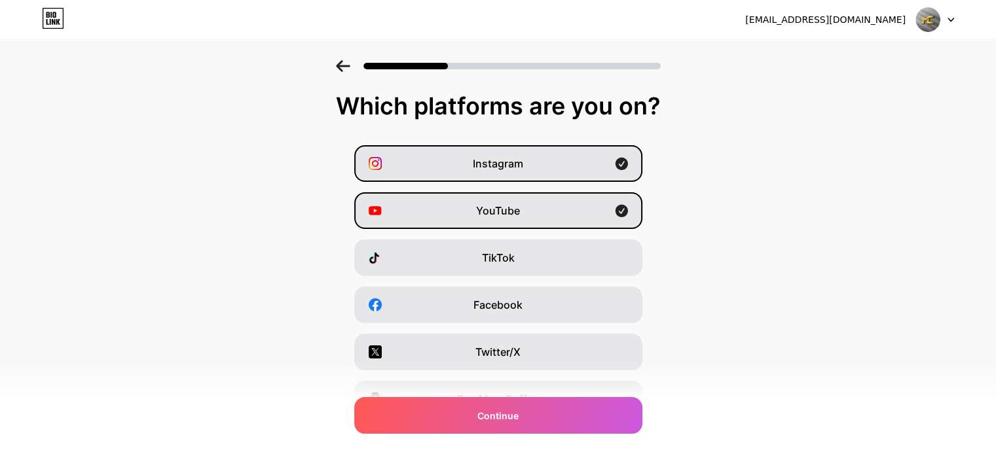
click at [344, 68] on icon at bounding box center [343, 66] width 14 height 12
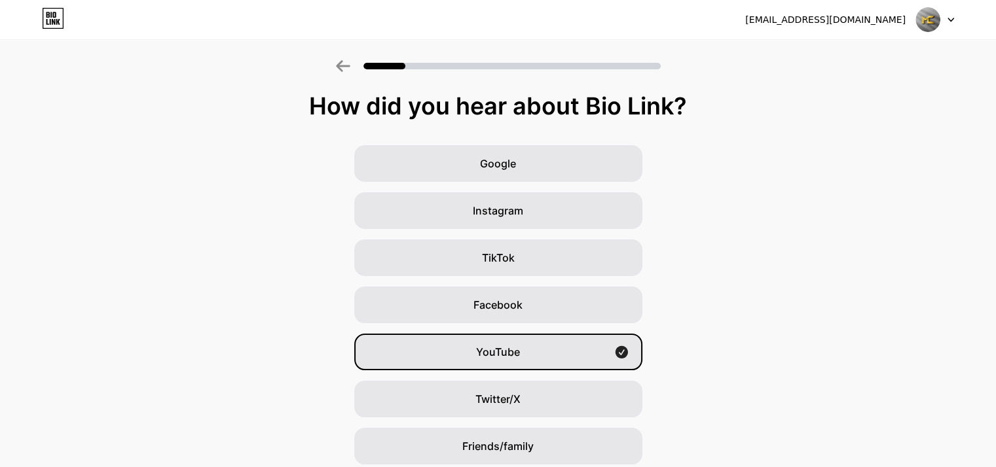
click at [344, 68] on icon at bounding box center [343, 66] width 14 height 12
click at [344, 61] on icon at bounding box center [343, 66] width 14 height 12
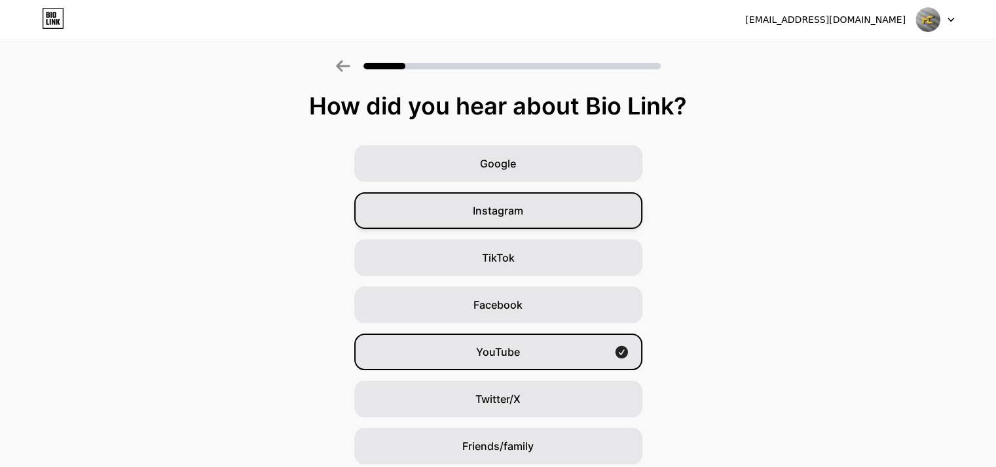
click at [428, 198] on div "Instagram" at bounding box center [498, 210] width 288 height 37
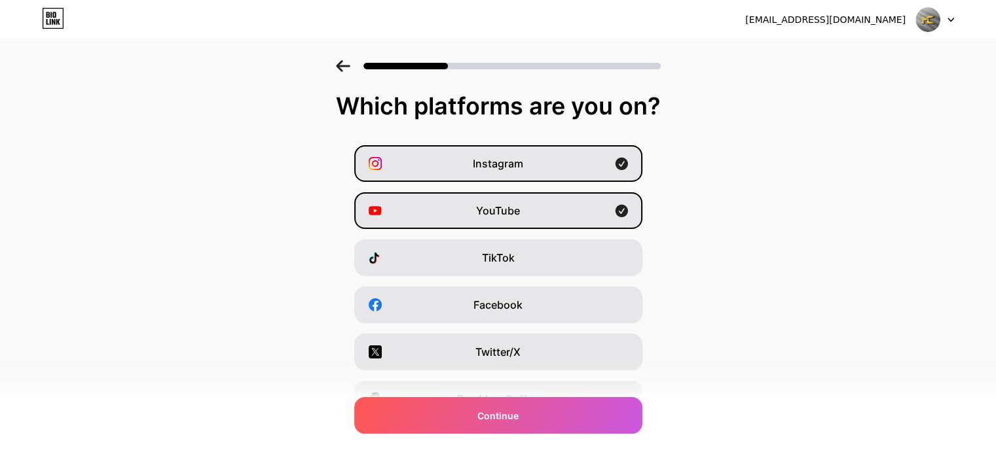
click at [424, 187] on div "Instagram YouTube TikTok Facebook Twitter/X Buy Me a Coffee Snapchat I have a w…" at bounding box center [498, 328] width 983 height 367
click at [427, 208] on div "YouTube" at bounding box center [498, 210] width 288 height 37
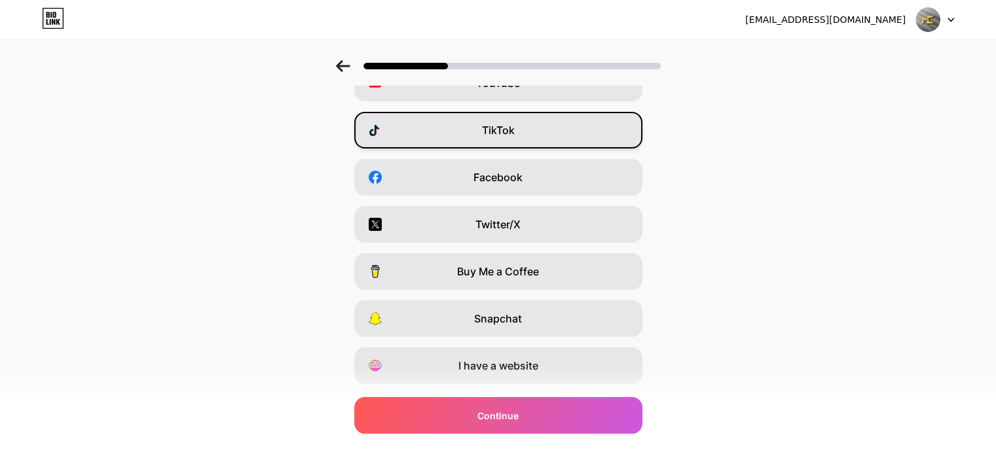
scroll to position [162, 0]
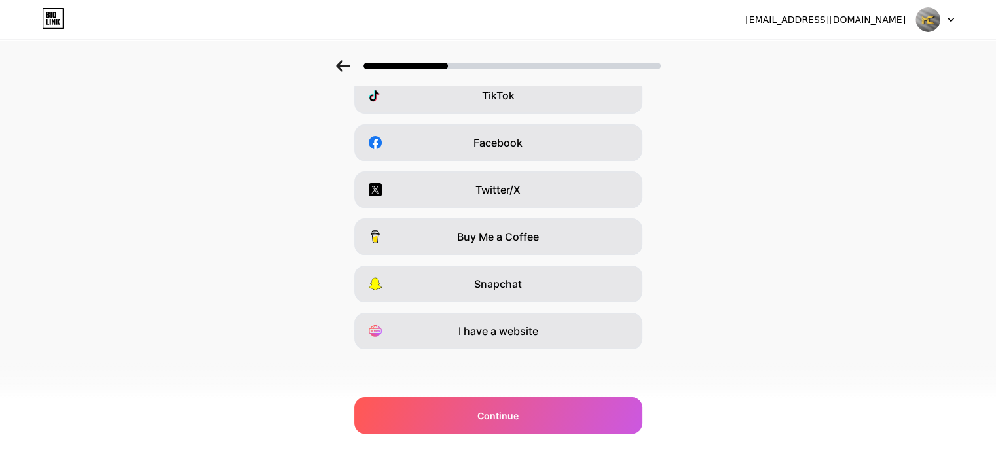
click at [344, 58] on div at bounding box center [498, 62] width 996 height 46
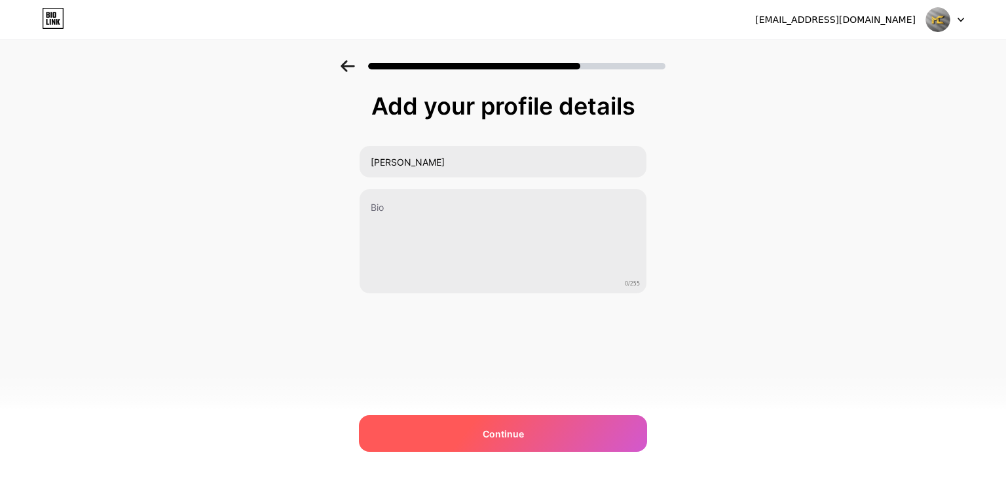
click at [521, 438] on span "Continue" at bounding box center [503, 434] width 41 height 14
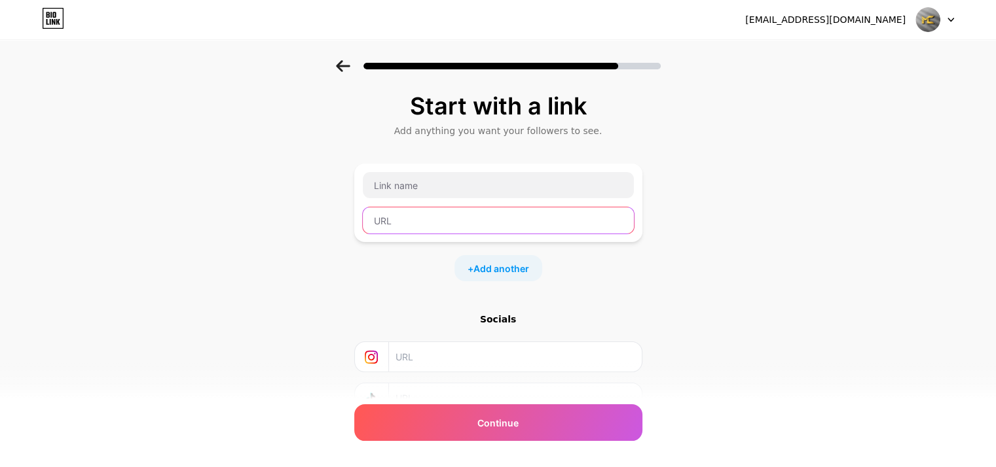
drag, startPoint x: 524, startPoint y: 180, endPoint x: 513, endPoint y: 218, distance: 39.4
click at [513, 218] on input "text" at bounding box center [498, 221] width 271 height 26
paste input "https://installyourfiles.com/show.php?l=0&u=2296705&id=71988"
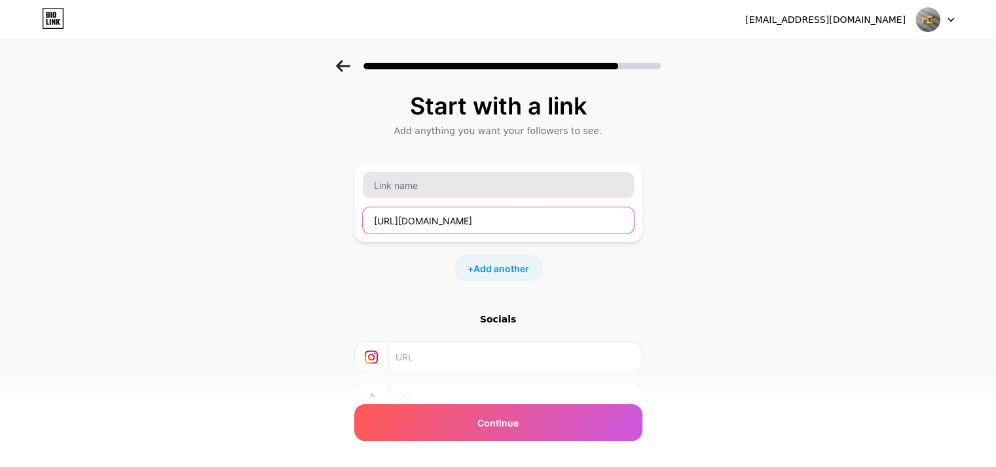
type input "https://installyourfiles.com/show.php?l=0&u=2296705&id=71988"
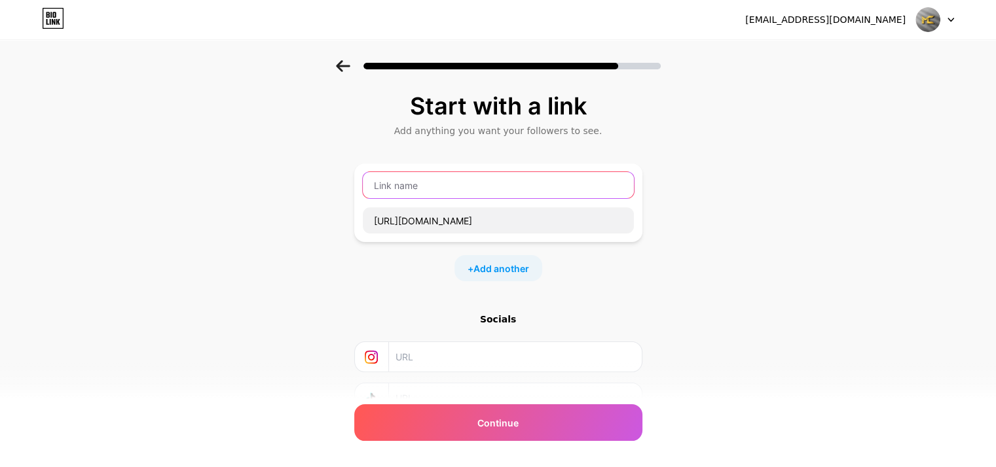
click at [502, 197] on input "text" at bounding box center [498, 185] width 271 height 26
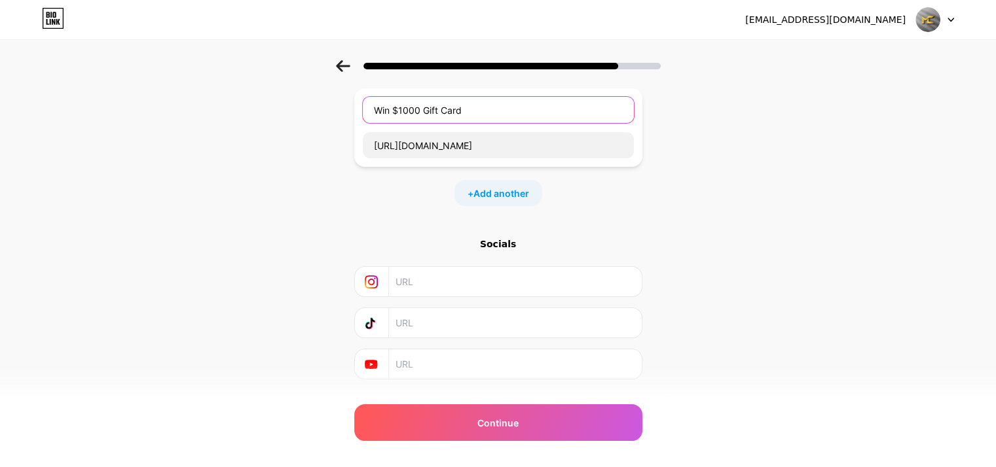
scroll to position [103, 0]
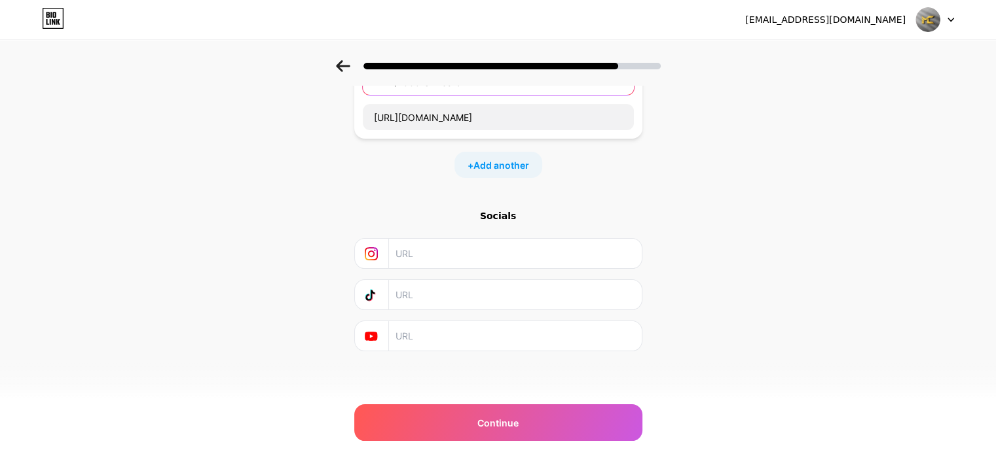
type input "Win $1000 Gift Card"
click at [458, 259] on input "text" at bounding box center [514, 253] width 238 height 29
paste input "https://www.instagram.com/innerr_focus/"
type input "https://www.instagram.com/innerr_focus/"
click at [457, 290] on input "text" at bounding box center [514, 294] width 238 height 29
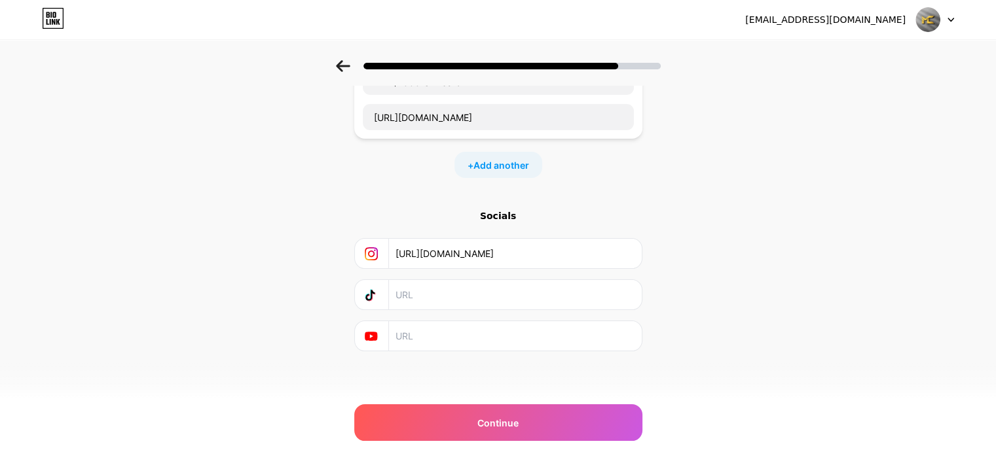
paste input "https://youtube.com/@innerr_focus?si=65Z8plzc5Rnlmbxj"
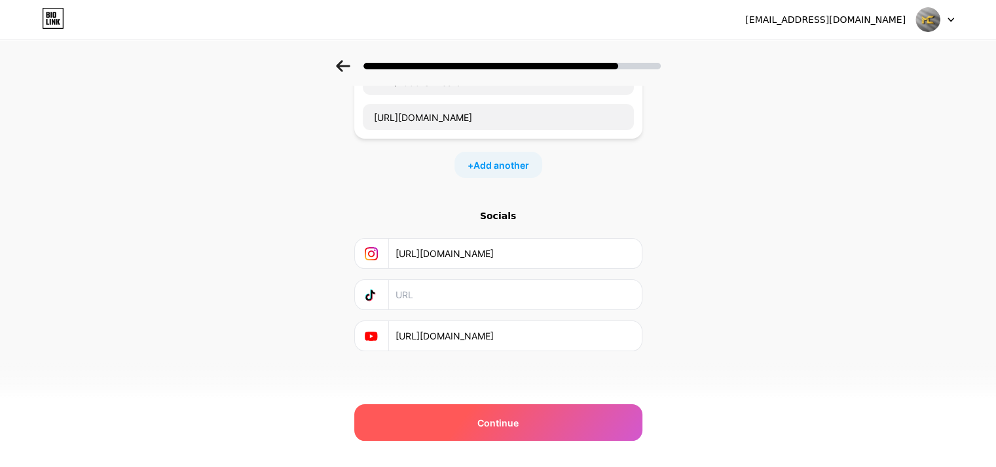
type input "https://youtube.com/@innerr_focus?si=65Z8plzc5Rnlmbxj"
click at [482, 435] on div "Continue" at bounding box center [498, 423] width 288 height 37
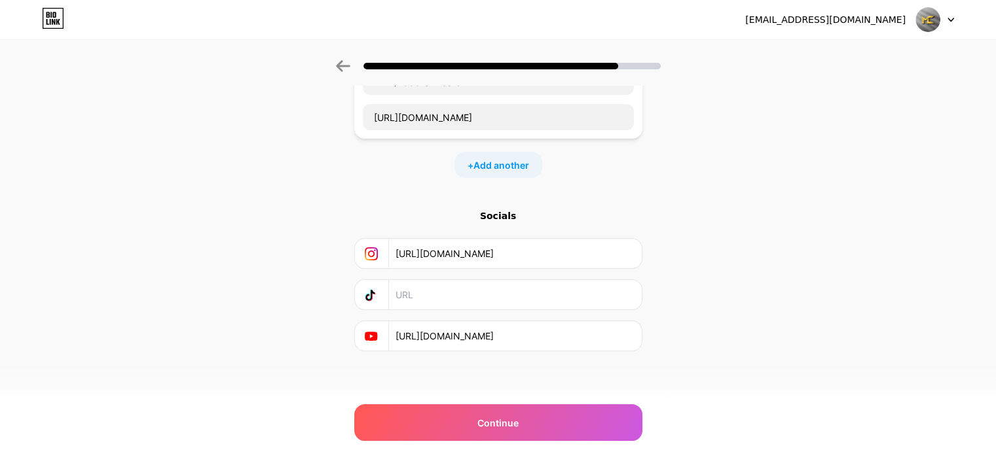
click at [485, 286] on input "text" at bounding box center [514, 294] width 238 height 29
drag, startPoint x: 488, startPoint y: 272, endPoint x: 470, endPoint y: 293, distance: 26.9
paste input "https://l.instagram.com/?u=https%3A%2F%2Fwhop.com%2Fblack-ox-fitness%2F%3Ffbcli…"
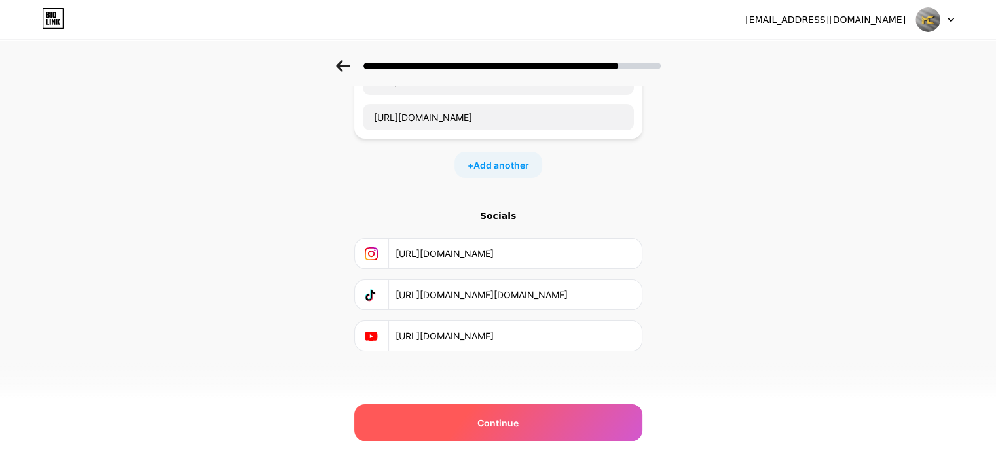
click at [467, 424] on div "Continue" at bounding box center [498, 423] width 288 height 37
click at [493, 418] on span "Continue" at bounding box center [497, 423] width 41 height 14
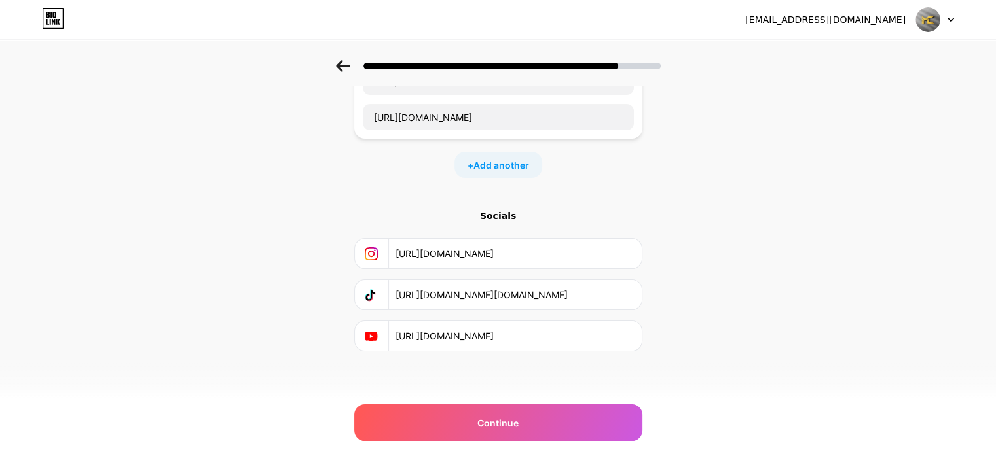
click at [633, 291] on input "https://l.instagram.com/?u=https%3A%2F%2Fwhop.com%2Fblack-ox-fitness%2F%3Ffbcli…" at bounding box center [514, 294] width 238 height 29
drag, startPoint x: 638, startPoint y: 293, endPoint x: 647, endPoint y: 295, distance: 9.4
click at [647, 295] on div "Start with a link Add anything you want your followers to see. Win $1000 Gift C…" at bounding box center [498, 187] width 996 height 460
click at [628, 297] on input "https://l.instagram.com/?u=https%2Fblack-ox-fits%2F%3Ffbclid%3DPAZXh0bgNhZW0CMT…" at bounding box center [514, 294] width 238 height 29
click at [628, 297] on input "https://l.instagram.com/?u=https%2Fblack-oxs%2F%%3DPAZXh0bgNhZW0CMTEAAad6atEB4i…" at bounding box center [514, 294] width 238 height 29
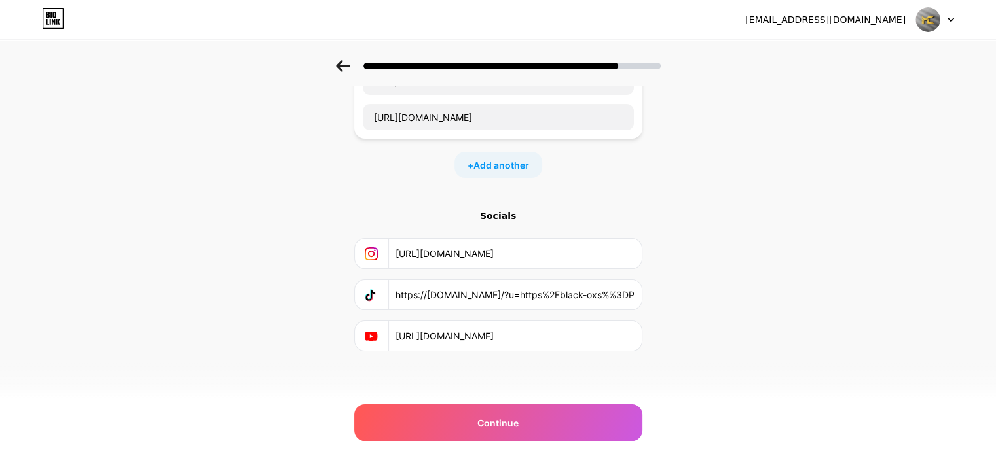
type input "https://l.instagram.com/?u=https%2Fblack-oxs%3DPAZXh0bgNhZW0CMTEAAad6atEB4iAEIK…"
click at [628, 297] on input "text" at bounding box center [514, 294] width 238 height 29
click at [371, 295] on icon at bounding box center [370, 295] width 9 height 10
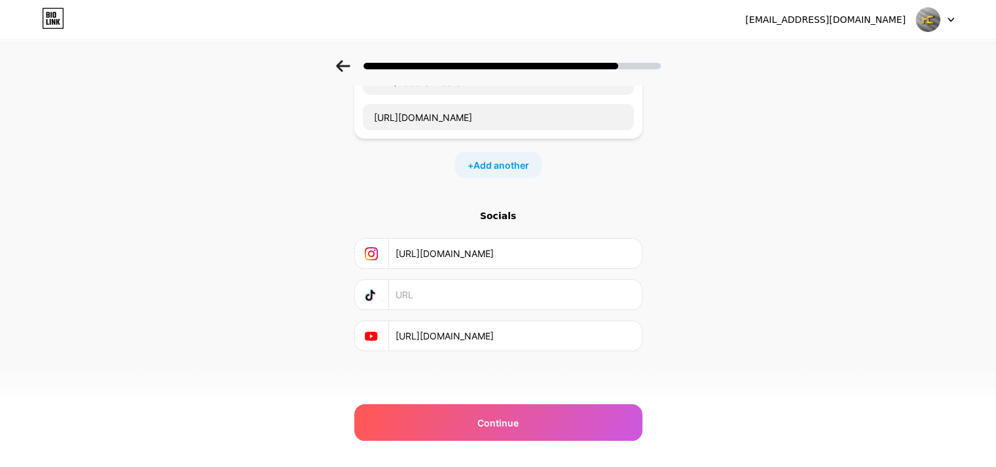
click at [251, 201] on div "Start with a link Add anything you want your followers to see. Win $1000 Gift C…" at bounding box center [498, 187] width 996 height 460
drag, startPoint x: 412, startPoint y: 289, endPoint x: 427, endPoint y: 299, distance: 17.4
click at [427, 299] on input "text" at bounding box center [514, 294] width 238 height 29
type input "https://www.tiktok.com/innerr_focus/"
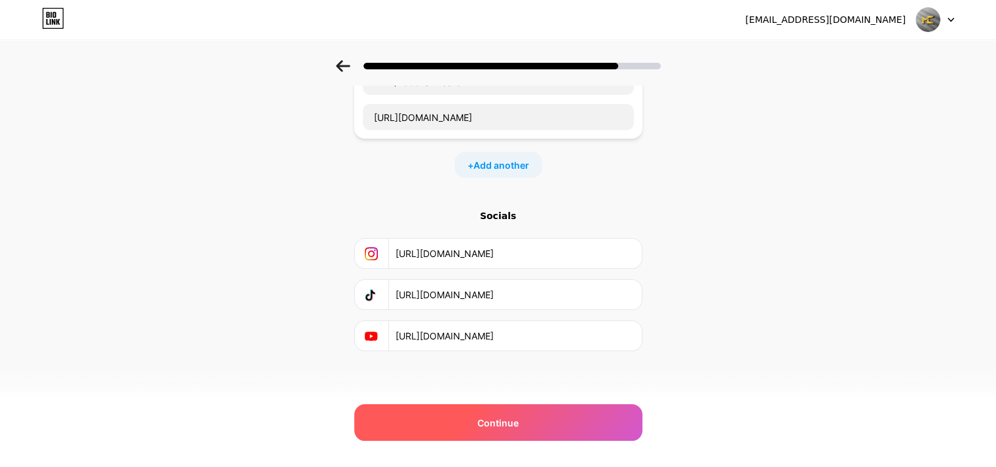
click at [471, 428] on div "Continue" at bounding box center [498, 423] width 288 height 37
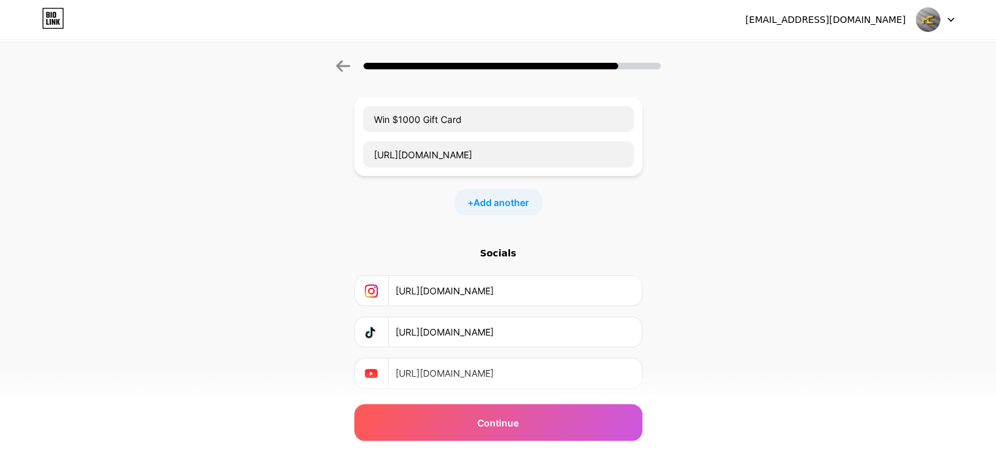
scroll to position [103, 0]
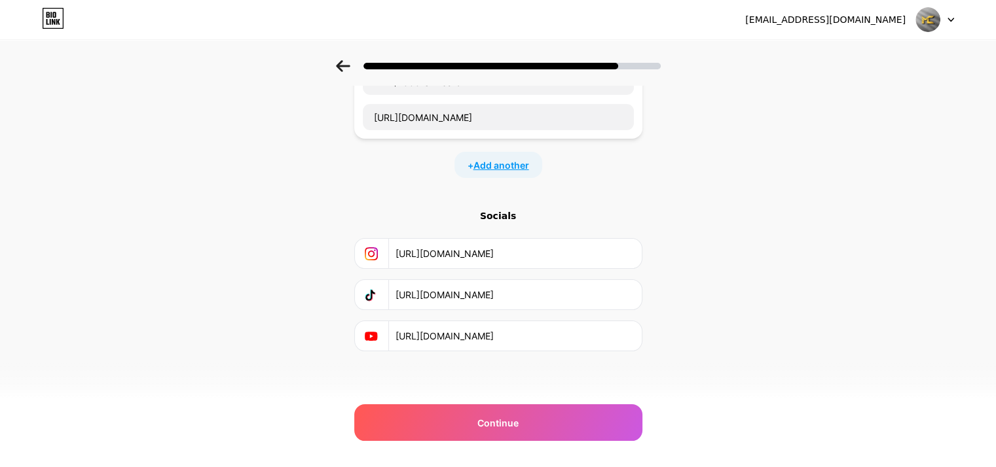
click at [490, 164] on span "Add another" at bounding box center [501, 165] width 56 height 14
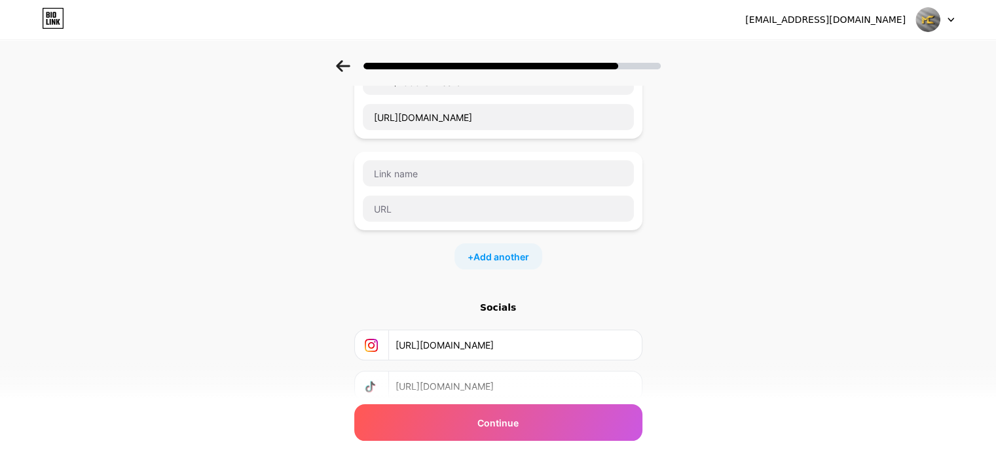
click at [509, 268] on div "+ Add another" at bounding box center [498, 257] width 88 height 26
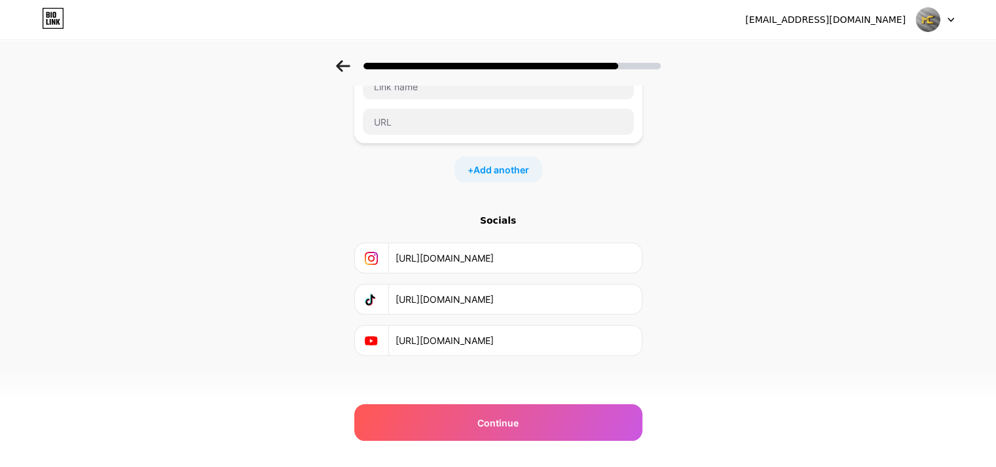
scroll to position [285, 0]
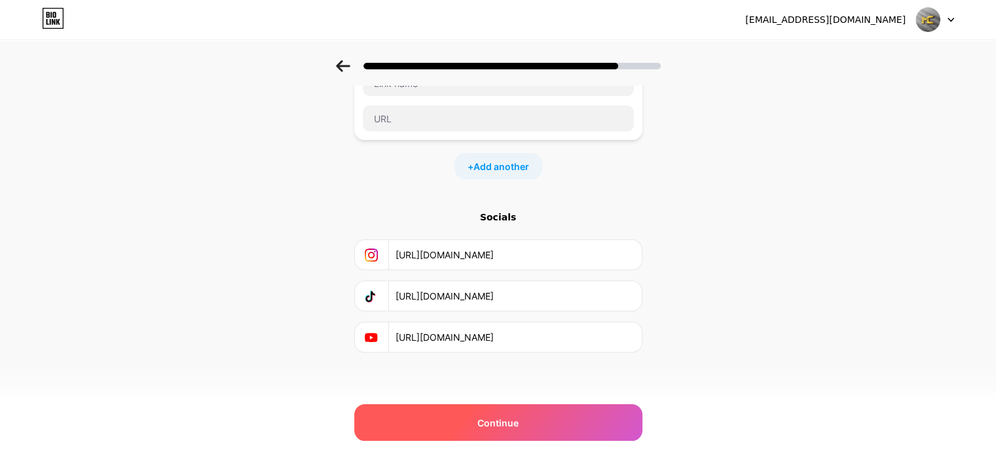
click at [502, 429] on span "Continue" at bounding box center [497, 423] width 41 height 14
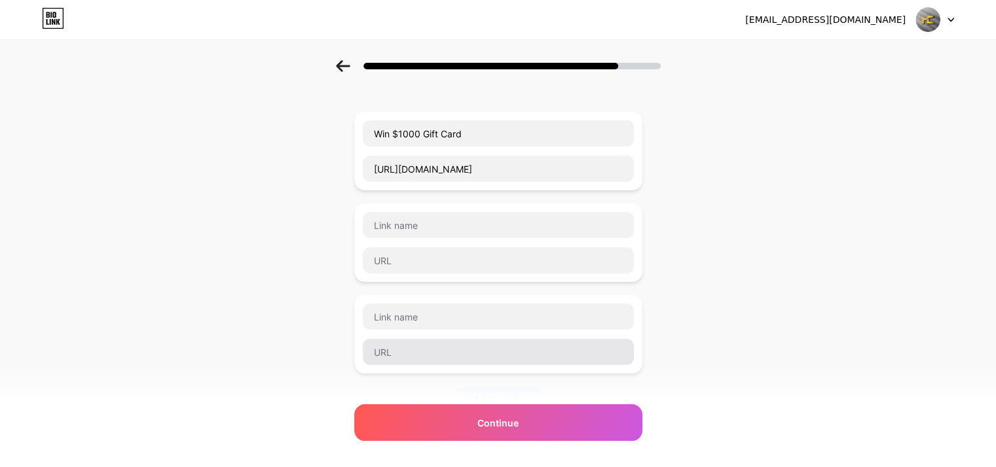
scroll to position [24, 0]
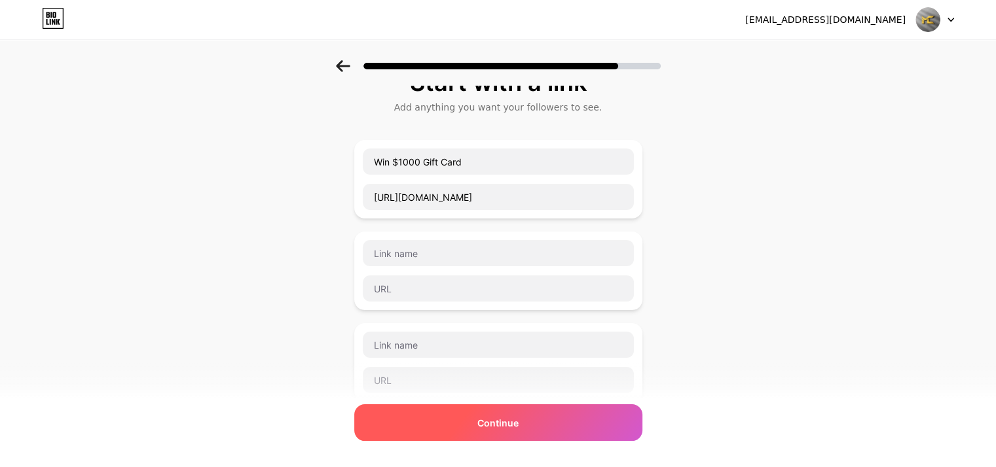
click at [440, 426] on div "Continue" at bounding box center [498, 423] width 288 height 37
click at [440, 422] on div "Continue" at bounding box center [498, 423] width 288 height 37
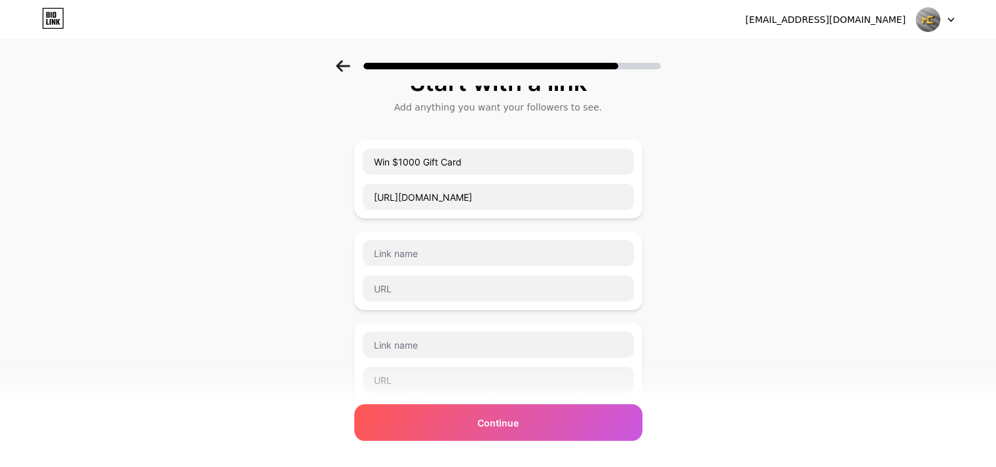
click at [942, 17] on div at bounding box center [935, 20] width 38 height 24
click at [884, 56] on li "Logout" at bounding box center [872, 53] width 162 height 35
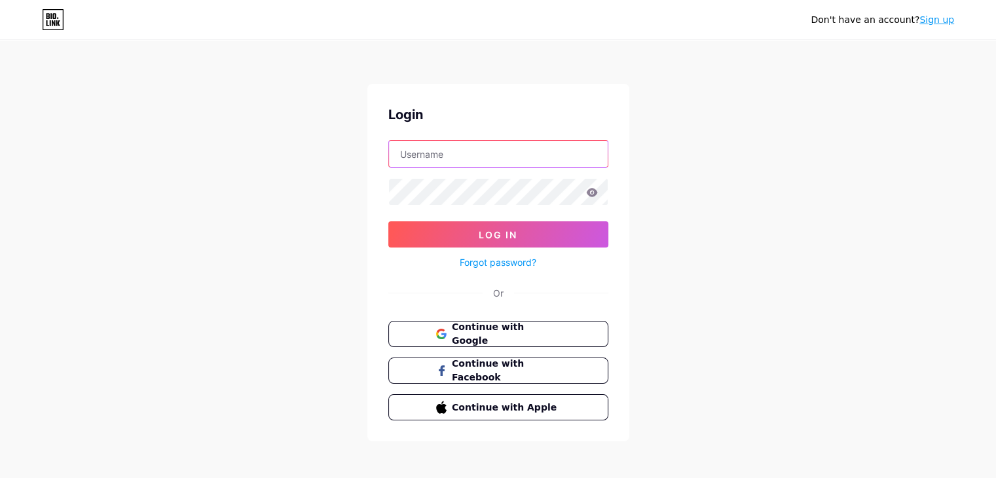
click at [453, 155] on input "text" at bounding box center [498, 154] width 219 height 26
type input "[EMAIL_ADDRESS][DOMAIN_NAME]"
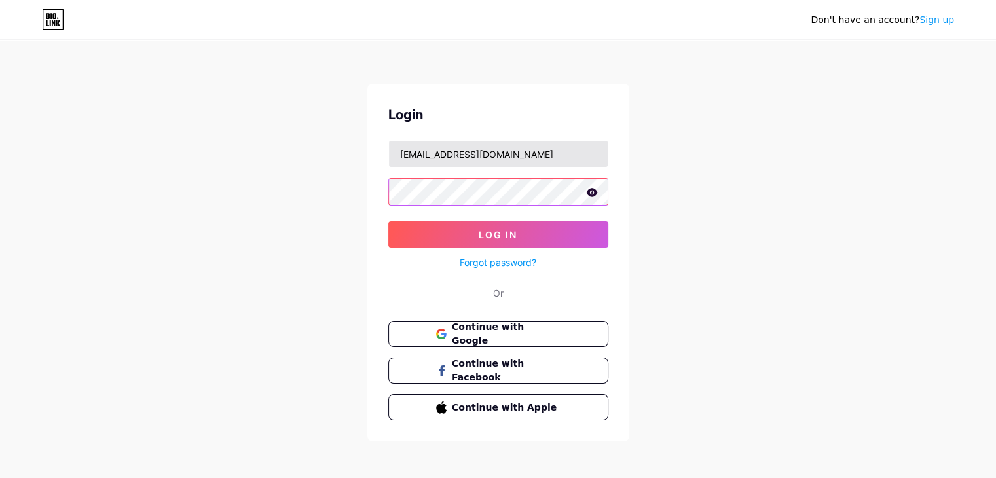
click at [388, 221] on button "Log In" at bounding box center [498, 234] width 220 height 26
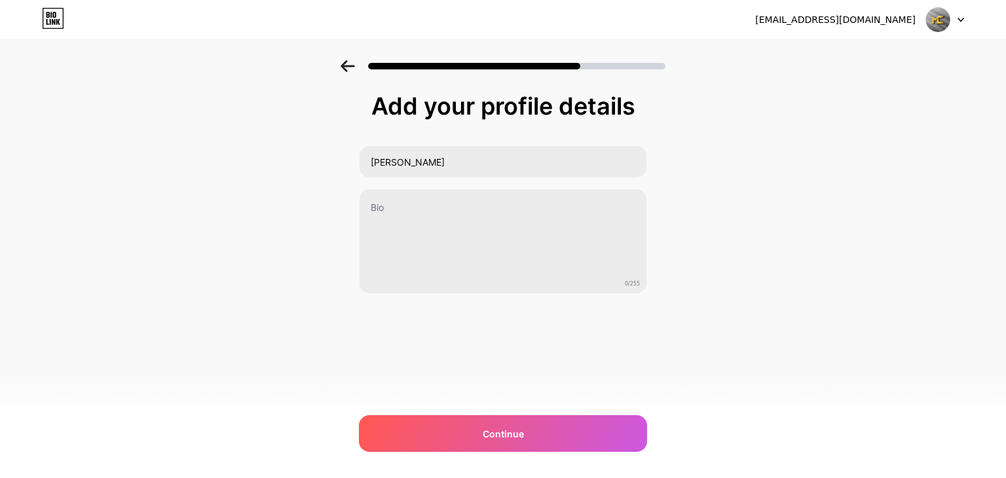
click at [340, 60] on div at bounding box center [503, 62] width 1006 height 46
